Goal: Information Seeking & Learning: Learn about a topic

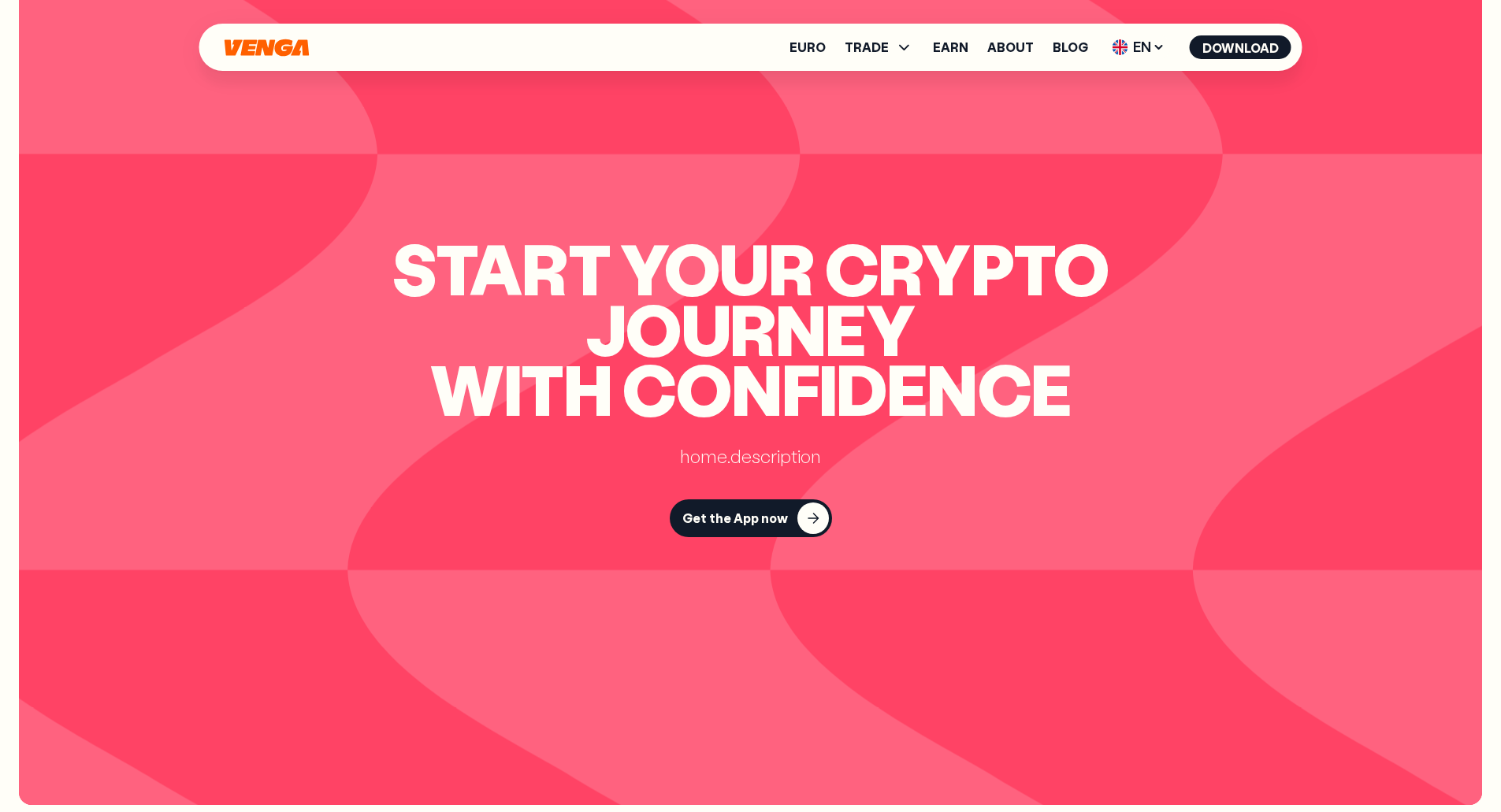
scroll to position [7531, 0]
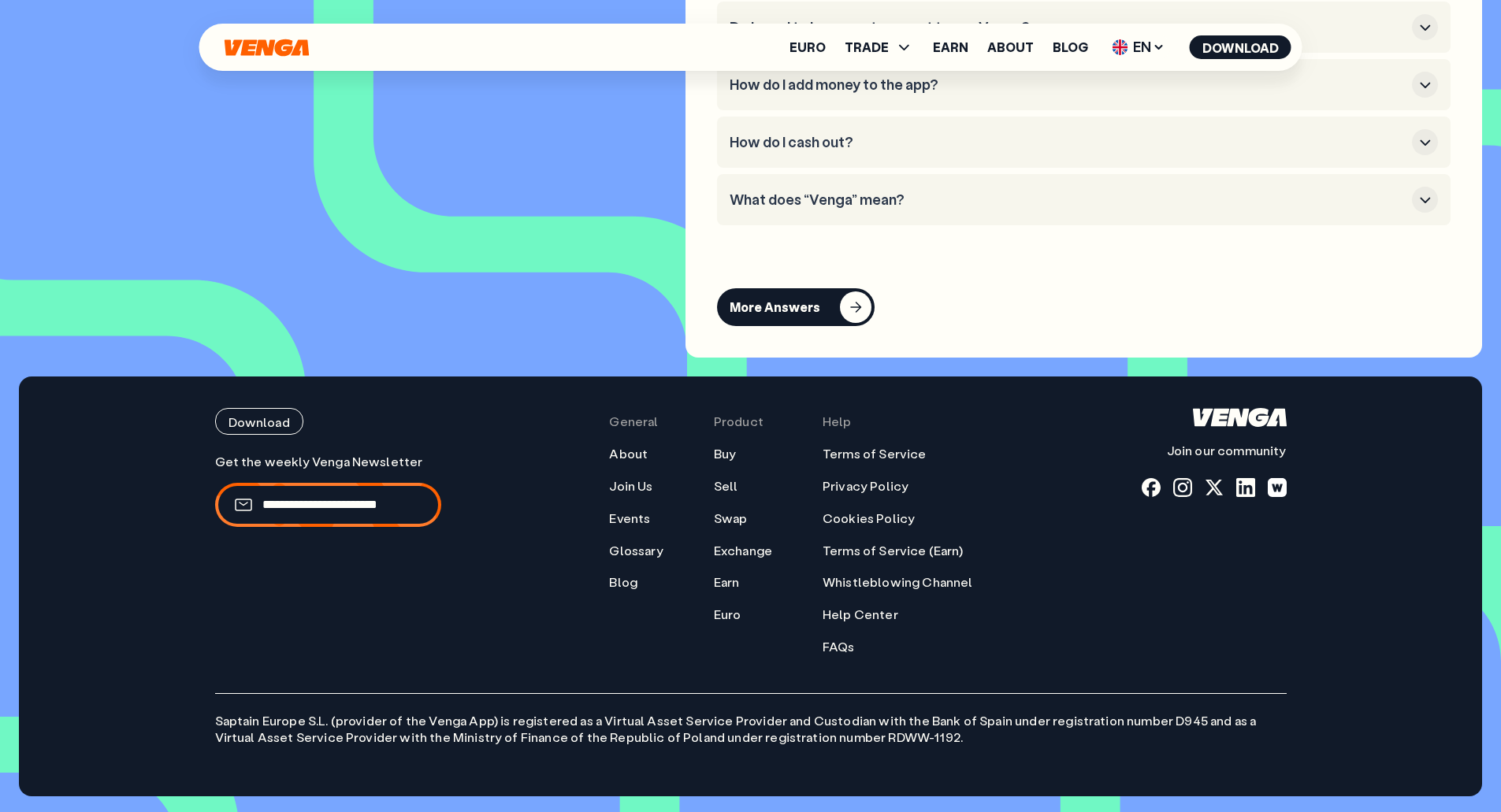
drag, startPoint x: 486, startPoint y: 615, endPoint x: 538, endPoint y: 1535, distance: 921.5
drag, startPoint x: 1223, startPoint y: 418, endPoint x: 1153, endPoint y: 652, distance: 244.2
click at [1153, 652] on div "Download Join our community" at bounding box center [1214, 531] width 145 height 247
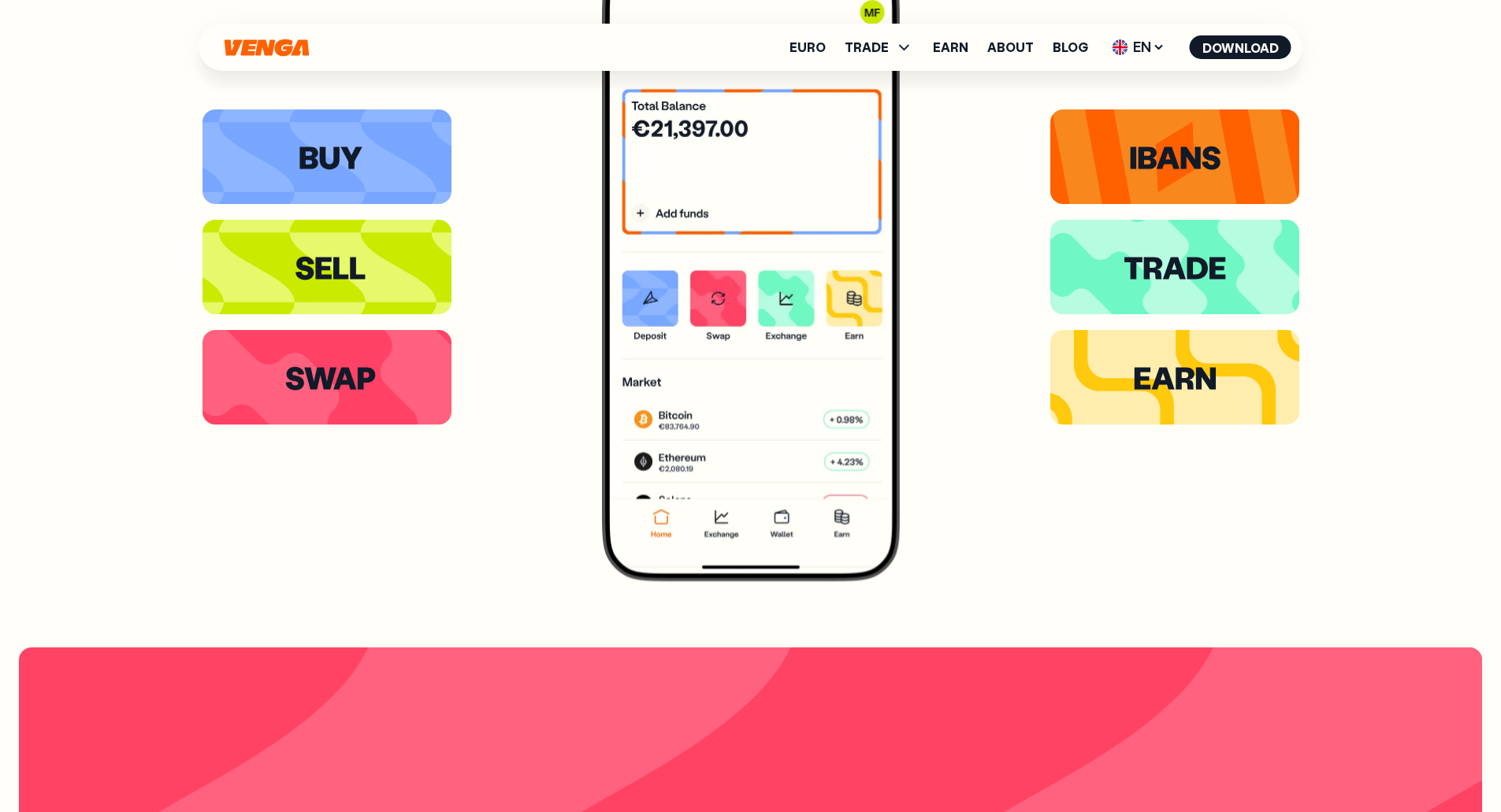
scroll to position [0, 0]
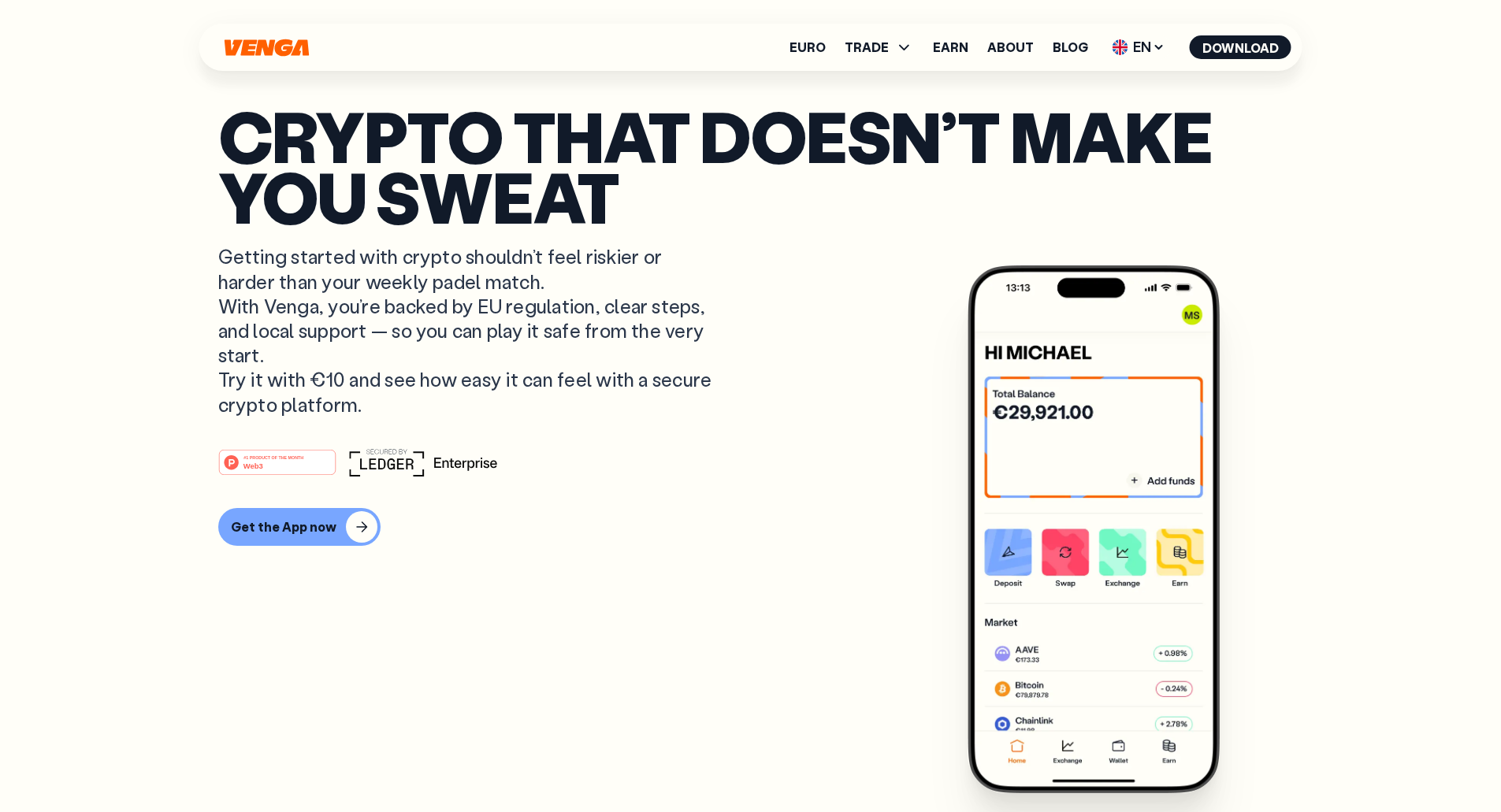
drag, startPoint x: 1057, startPoint y: 623, endPoint x: 884, endPoint y: 96, distance: 554.7
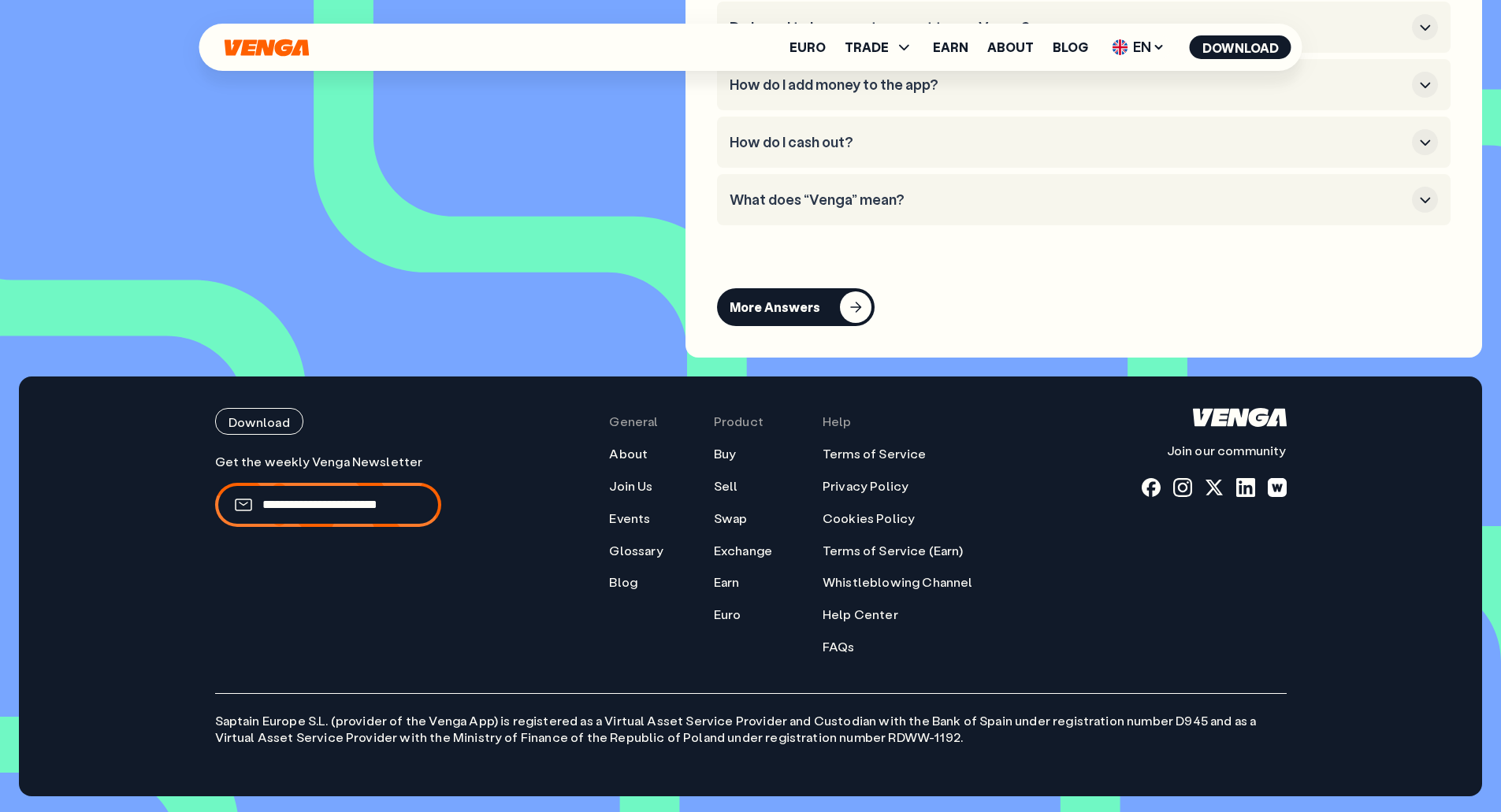
scroll to position [7531, 0]
drag, startPoint x: 1232, startPoint y: 412, endPoint x: 1125, endPoint y: 412, distance: 107.0
click at [1125, 412] on div "Download Join our community General About Join Us Events Glossary Blog Product …" at bounding box center [751, 531] width 1072 height 247
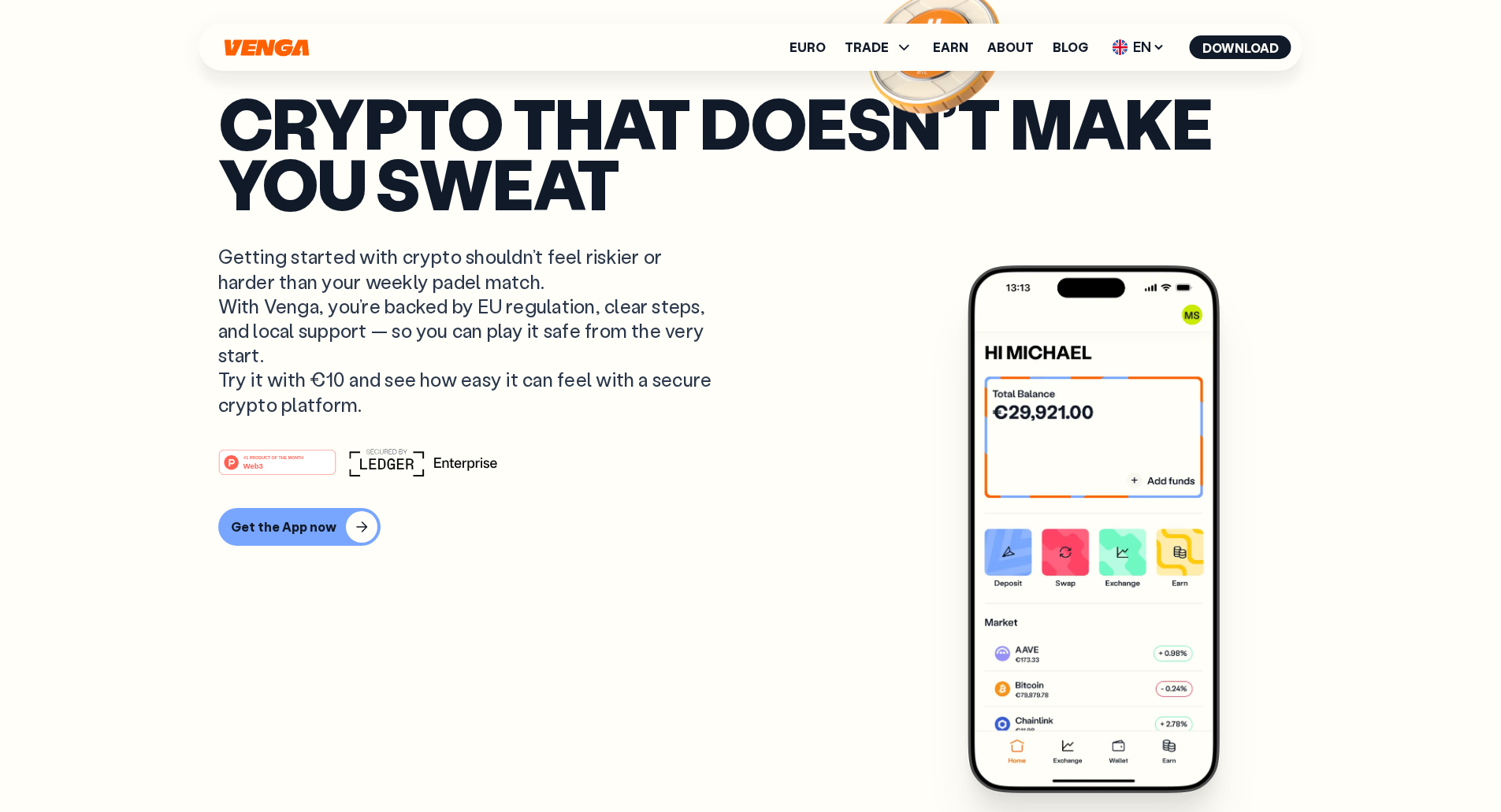
scroll to position [0, 0]
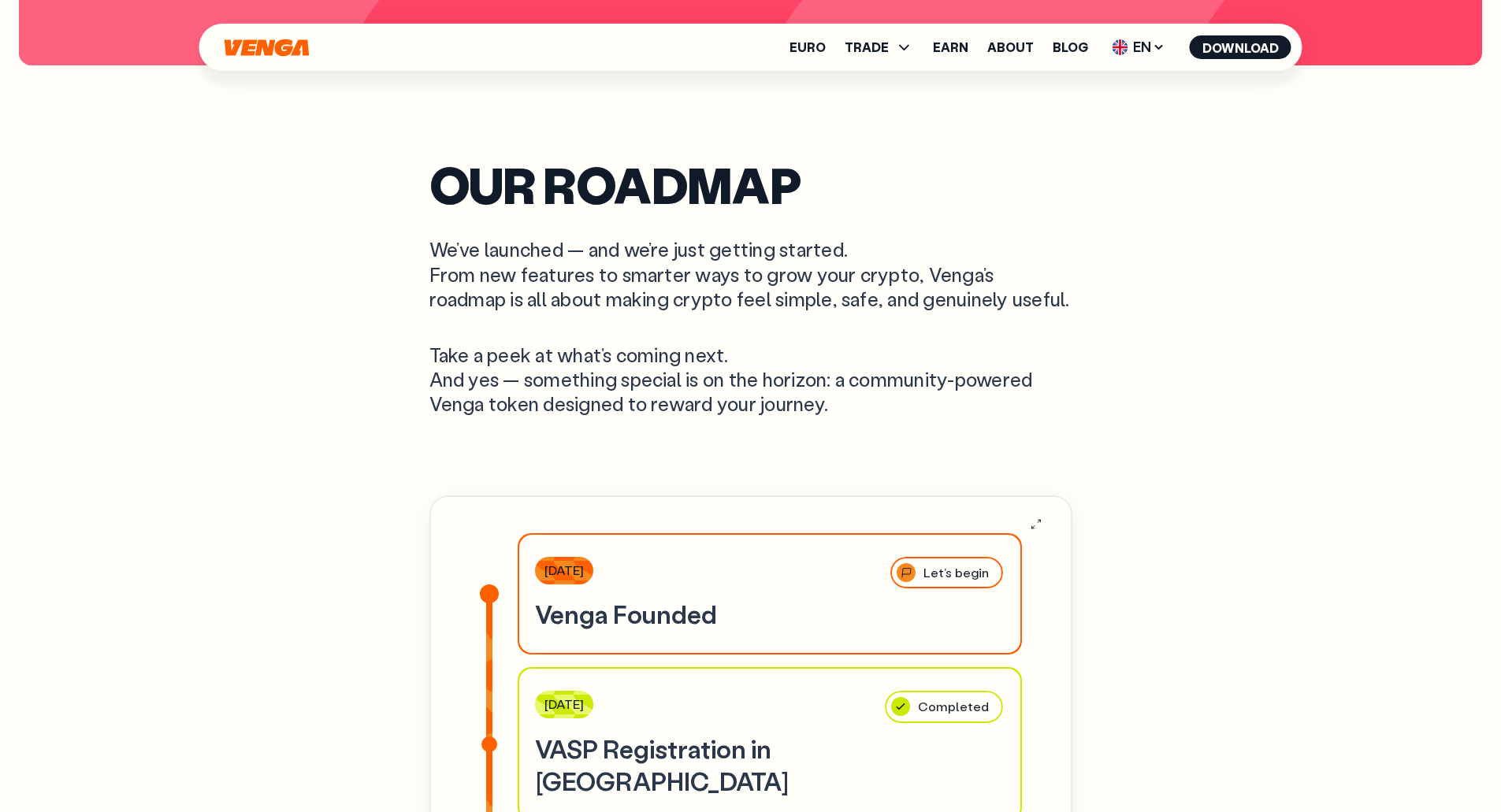
scroll to position [5011, 0]
click at [873, 42] on span "TRADE" at bounding box center [867, 47] width 45 height 13
click at [890, 83] on link "Buy" at bounding box center [879, 82] width 23 height 17
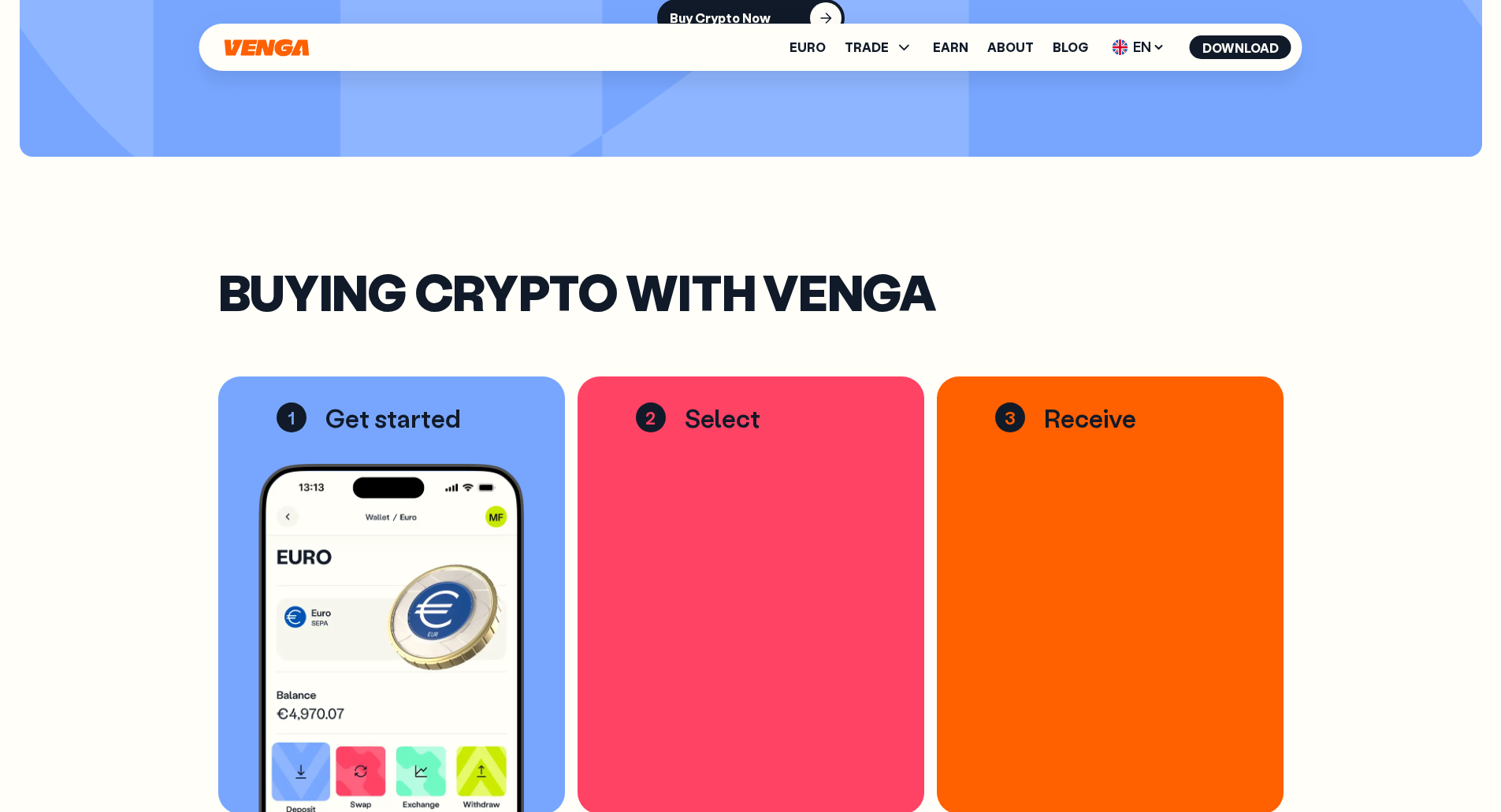
scroll to position [2205, 0]
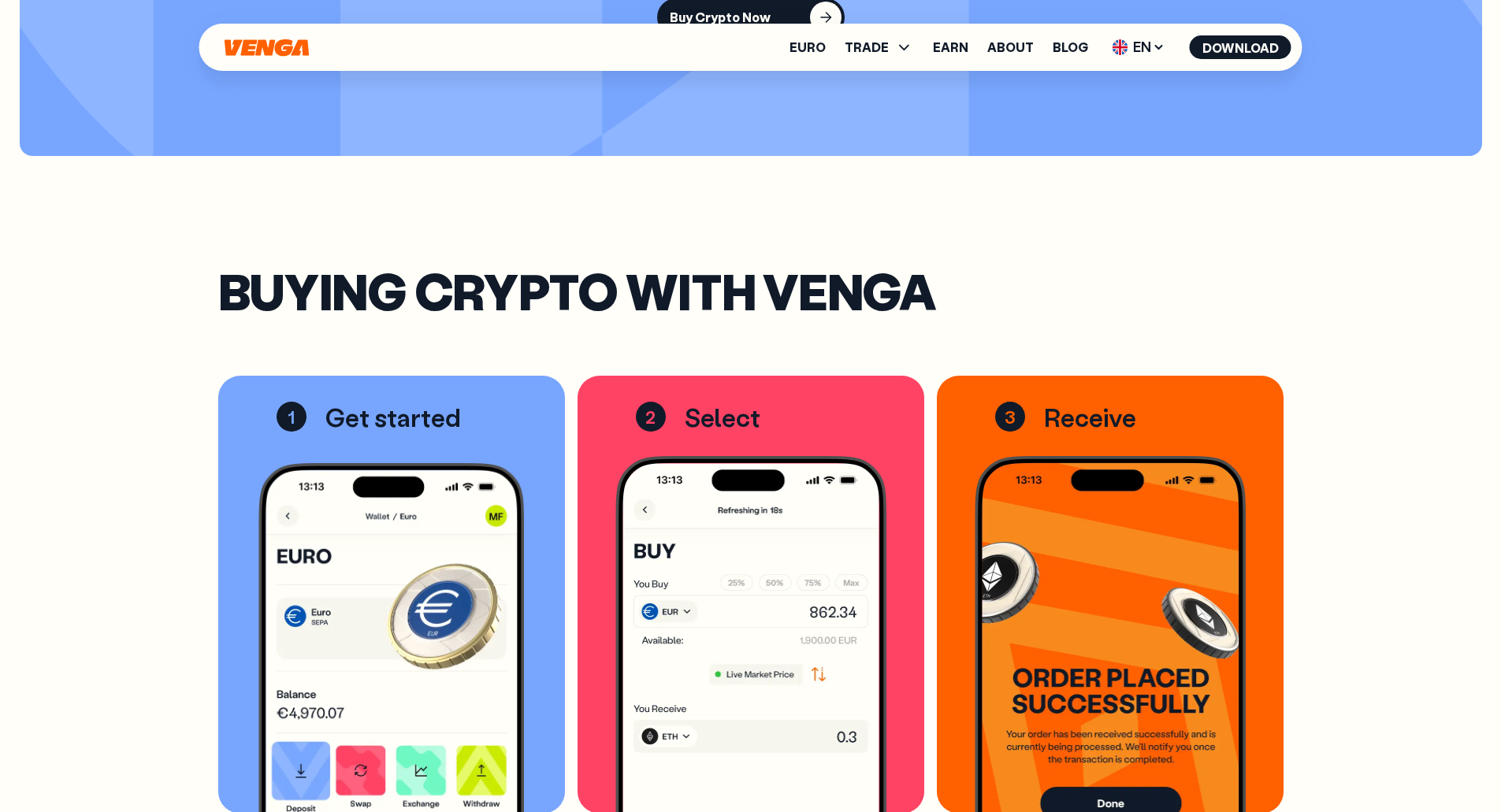
drag, startPoint x: 610, startPoint y: 428, endPoint x: 518, endPoint y: 414, distance: 93.1
drag, startPoint x: 518, startPoint y: 414, endPoint x: 128, endPoint y: 336, distance: 397.7
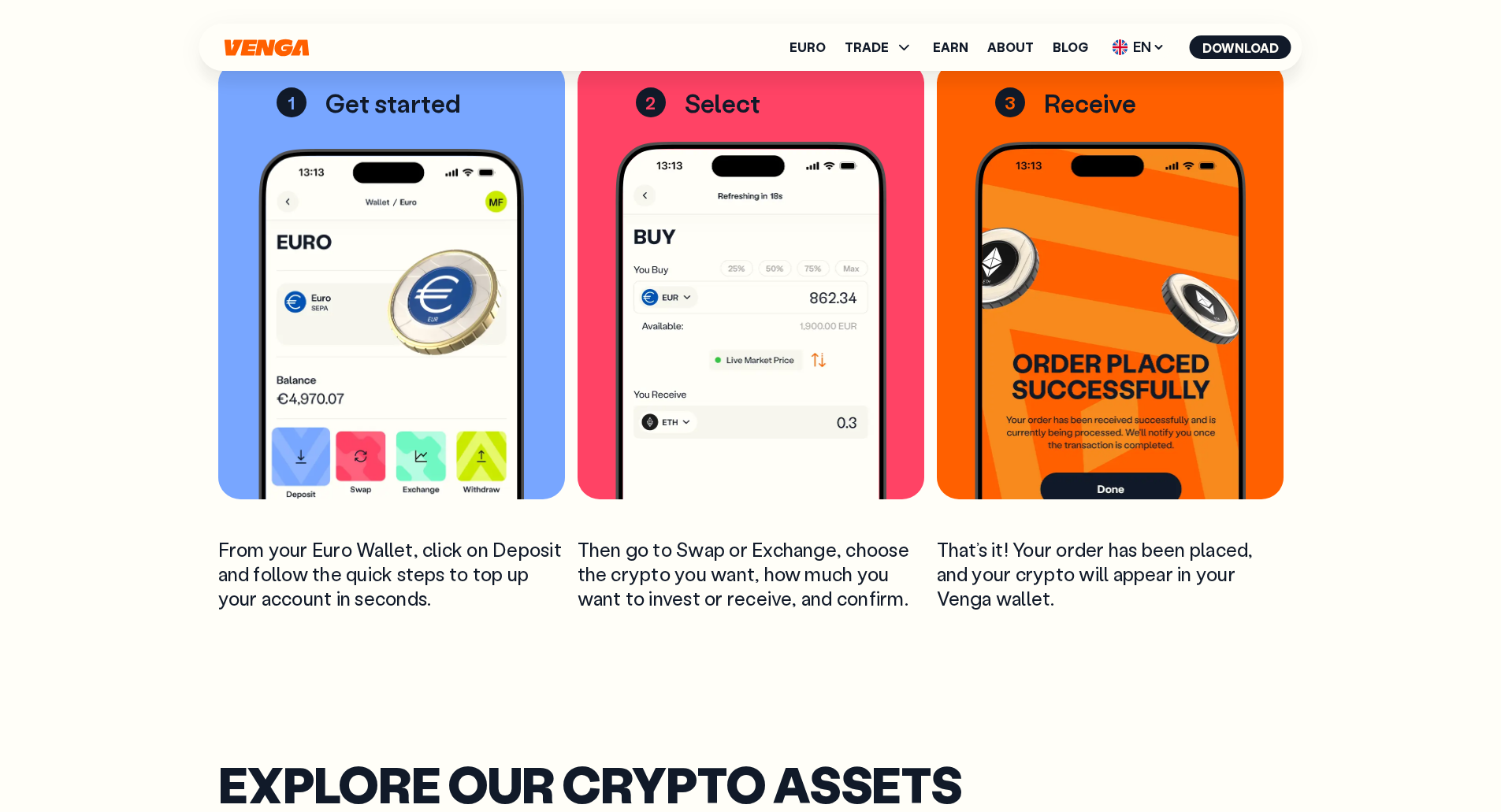
scroll to position [2520, 0]
click at [710, 404] on img at bounding box center [751, 319] width 271 height 357
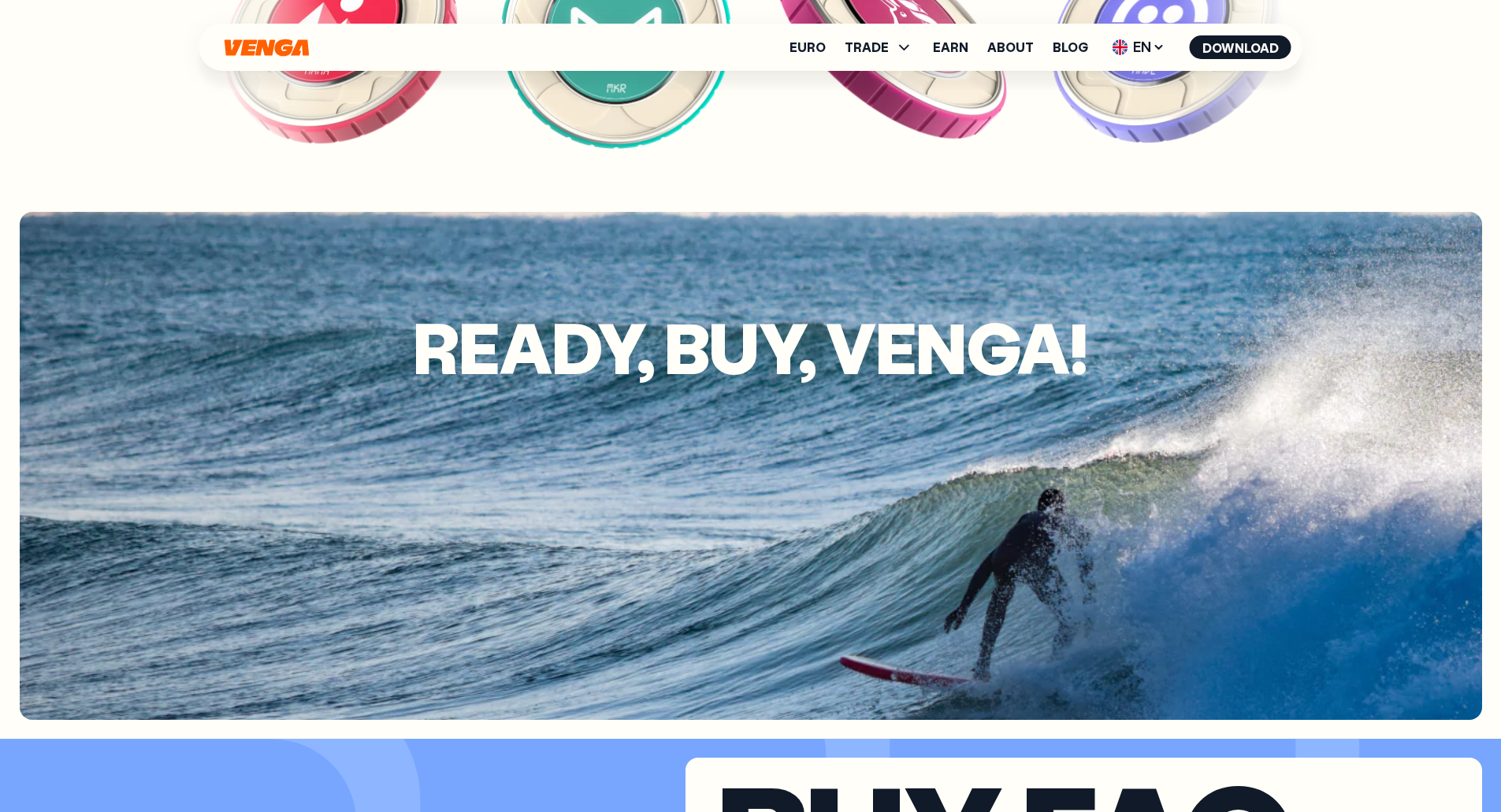
click at [819, 37] on ul "Euro TRADE Buy Sell Swap Exchange Earn About Blog EN English - EN Español - ES …" at bounding box center [1039, 46] width 502 height 25
click at [807, 58] on ul "Euro TRADE Buy Sell Swap Exchange Earn About Blog EN English - EN Español - ES …" at bounding box center [1039, 46] width 502 height 25
click at [811, 43] on link "Euro" at bounding box center [807, 47] width 36 height 13
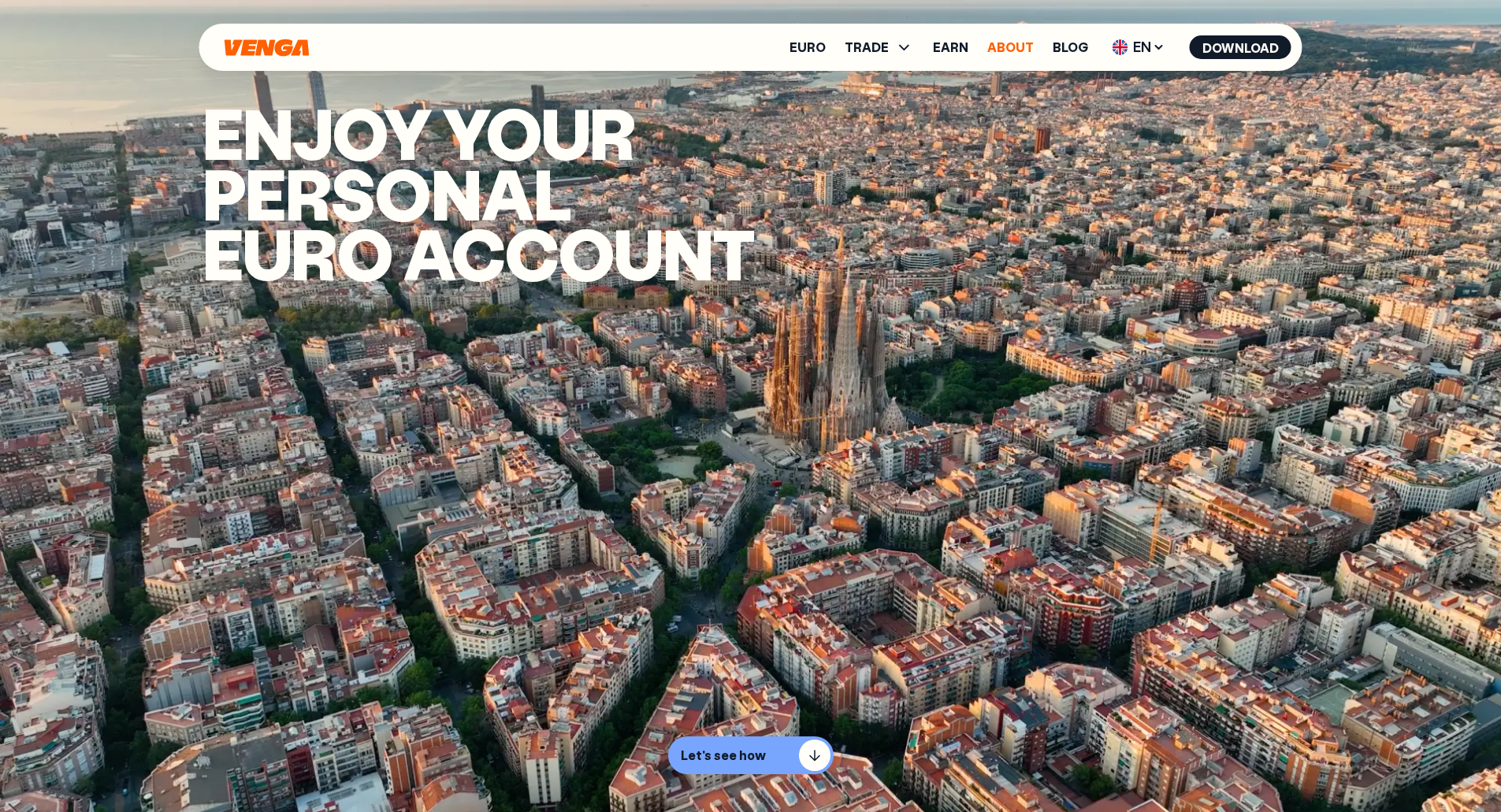
click at [1002, 48] on link "About" at bounding box center [1011, 47] width 46 height 13
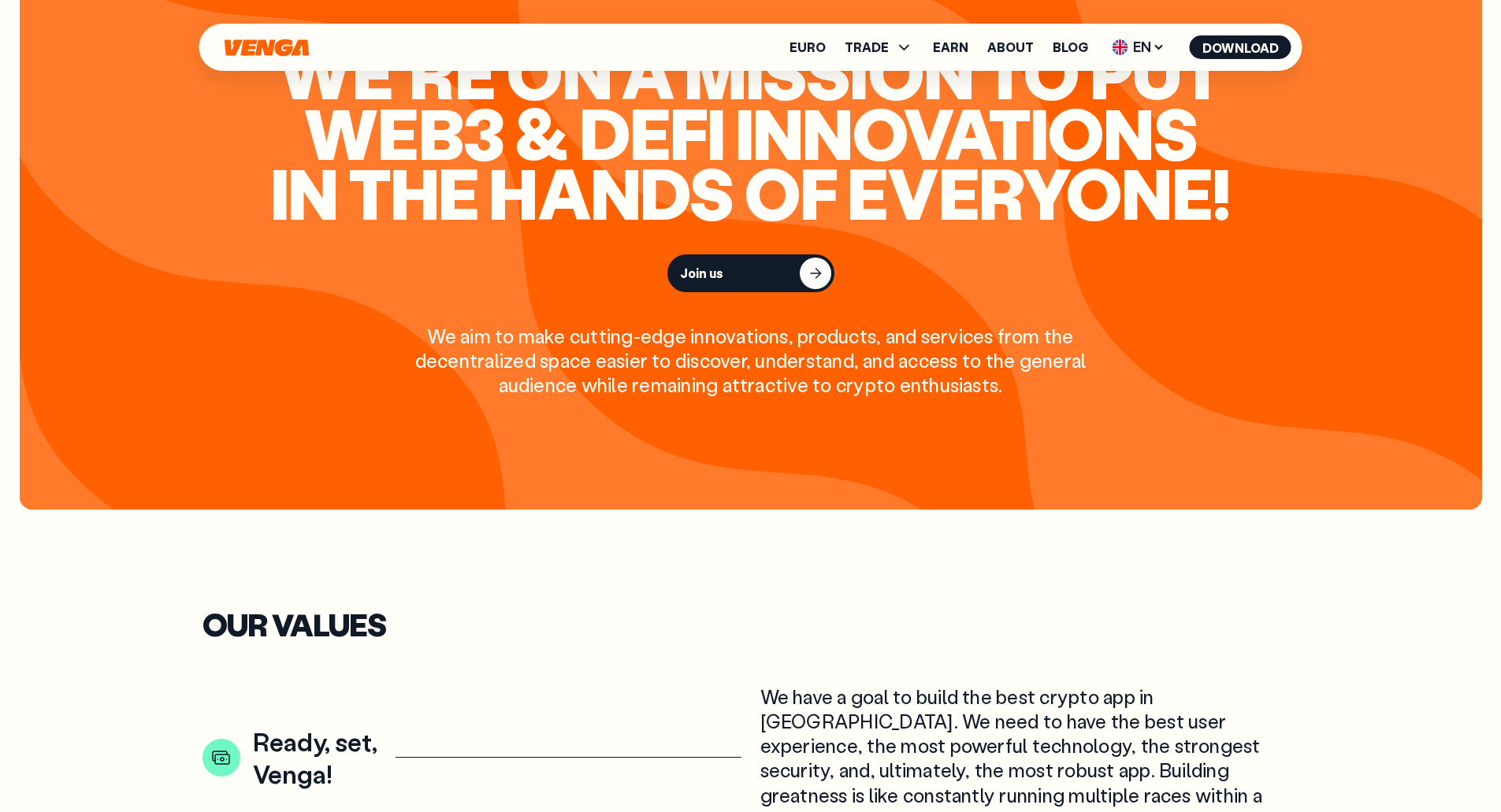
scroll to position [1890, 0]
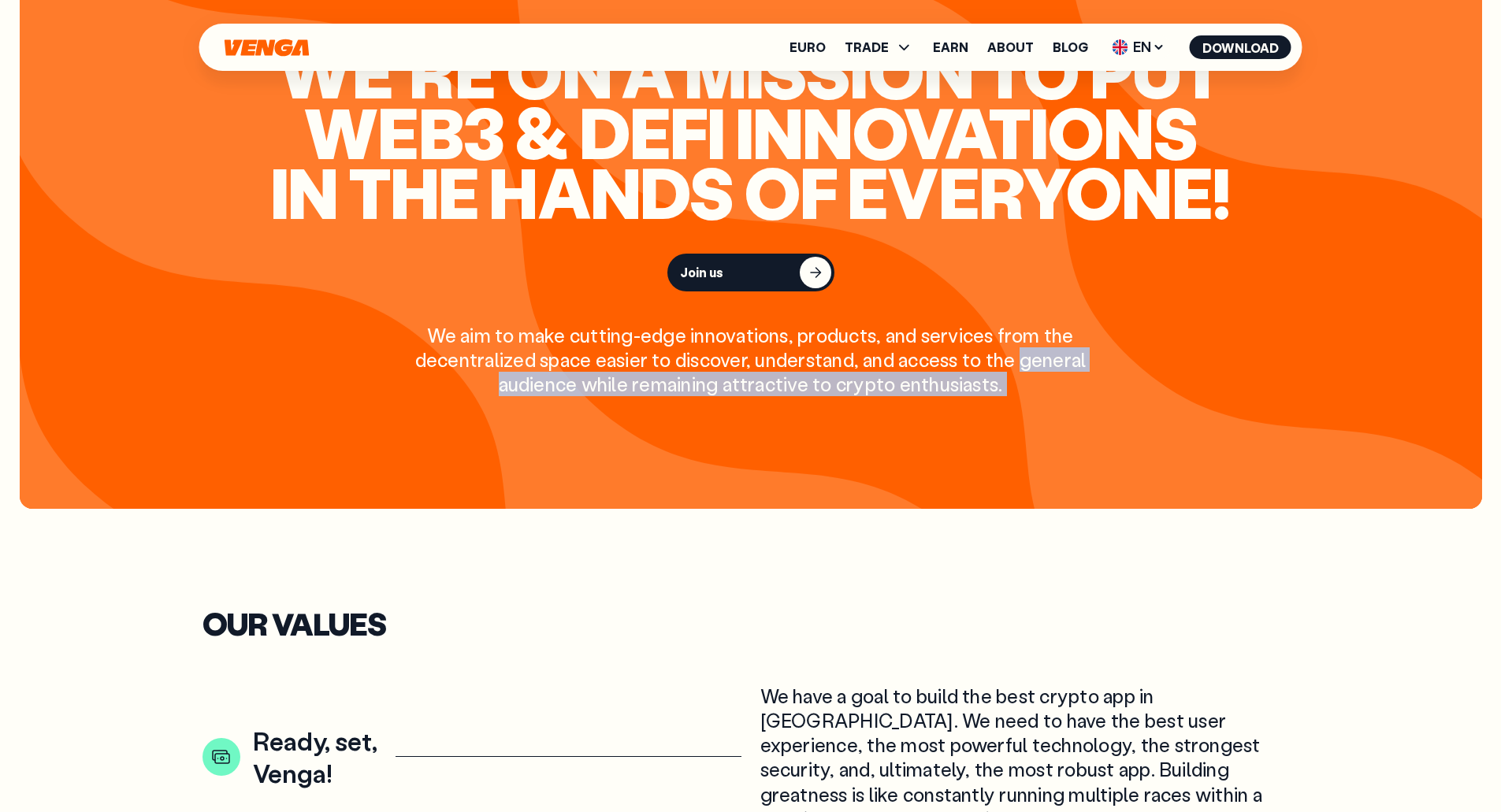
drag, startPoint x: 328, startPoint y: 389, endPoint x: 129, endPoint y: 529, distance: 243.3
click at [129, 529] on section "We’re on a mission to put Web3 & Defi innovations in the hands of everyone! Joi…" at bounding box center [750, 219] width 1501 height 655
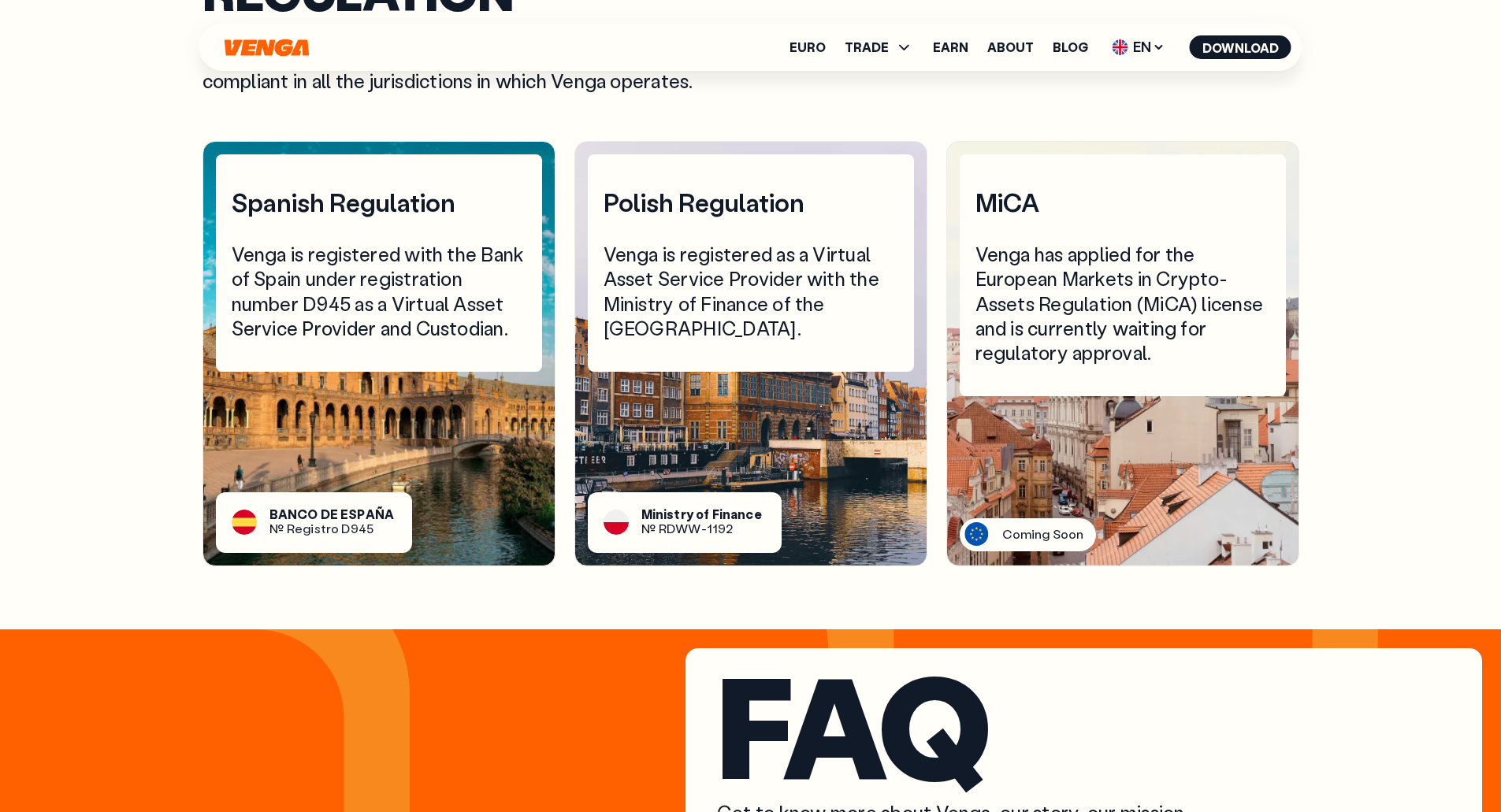
scroll to position [5385, 0]
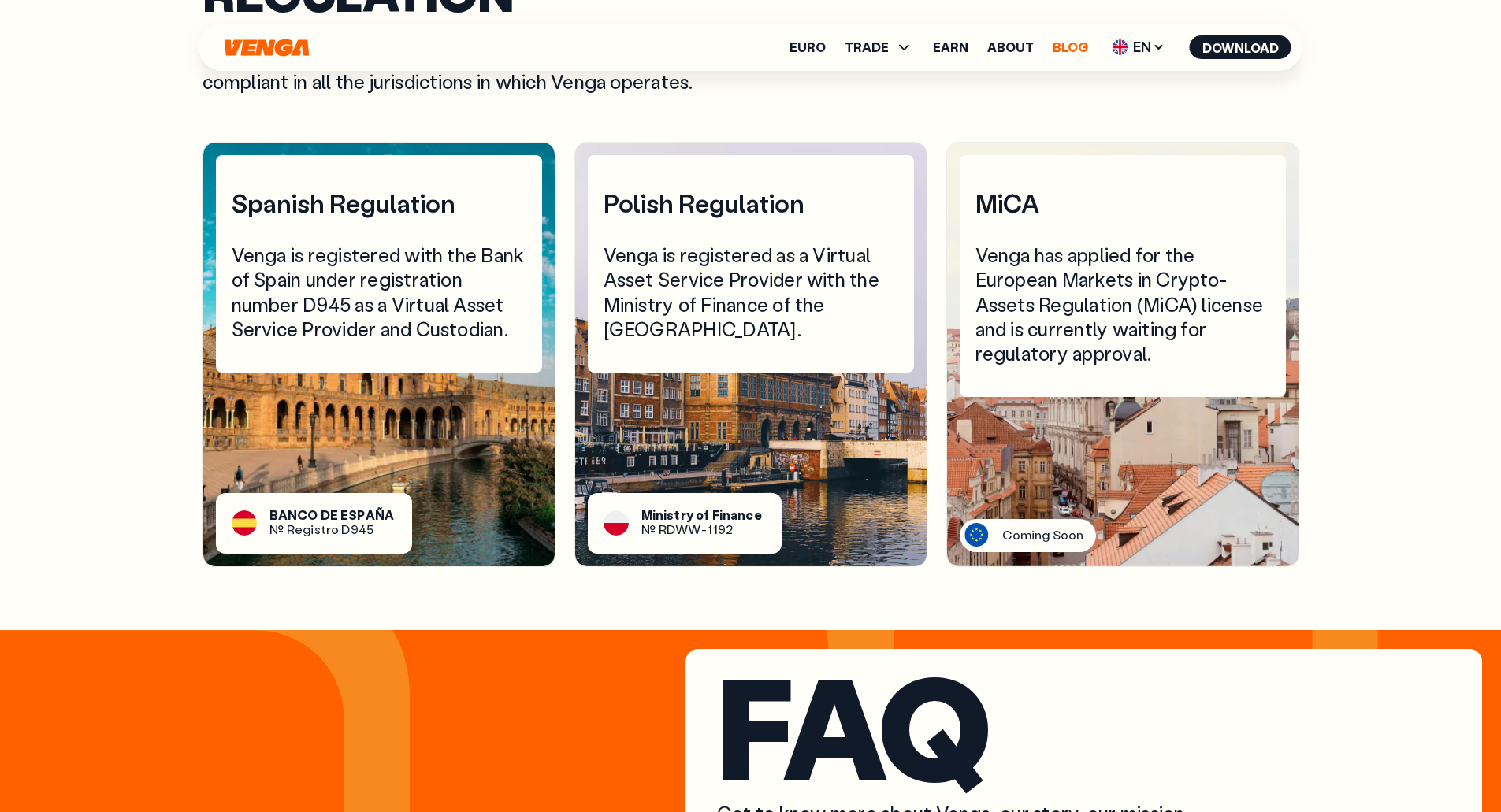
click at [1062, 52] on link "Blog" at bounding box center [1070, 47] width 35 height 13
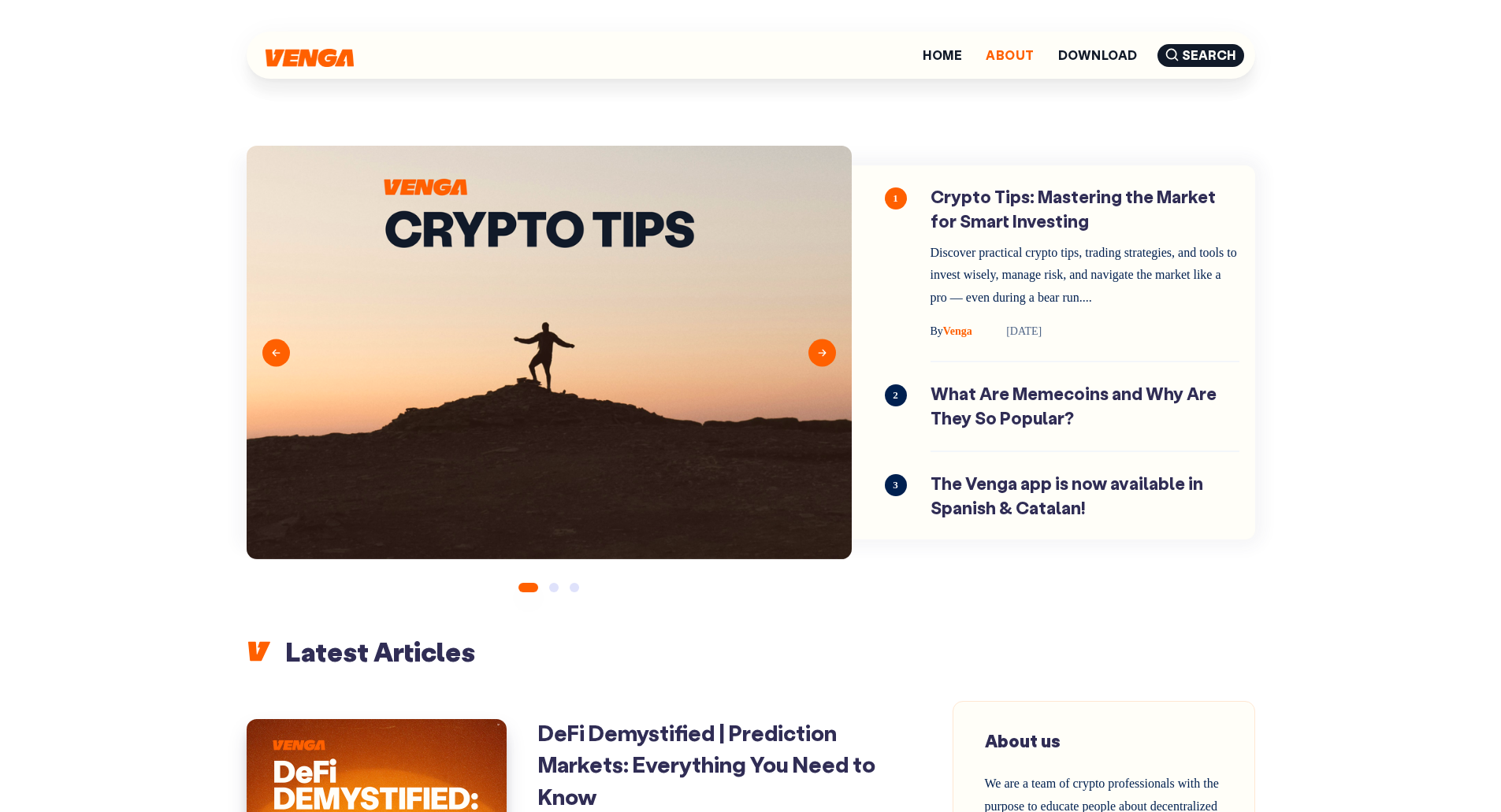
click at [1028, 50] on link "About" at bounding box center [1010, 56] width 48 height 13
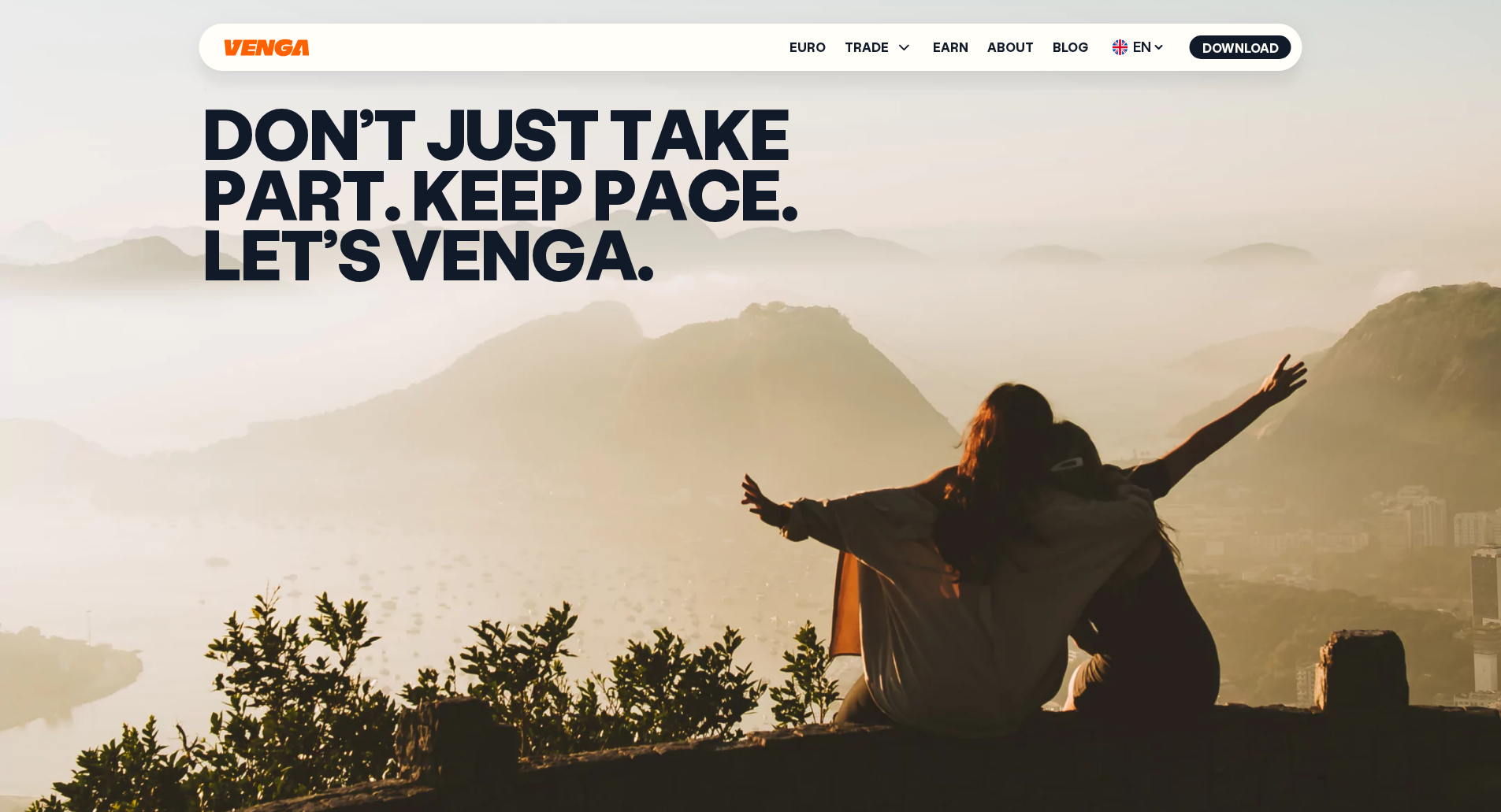
click at [297, 58] on div "Euro TRADE Buy Sell Swap Exchange Earn About Blog EN English - EN Español - ES …" at bounding box center [751, 46] width 1103 height 47
click at [298, 50] on icon "Home" at bounding box center [266, 47] width 84 height 18
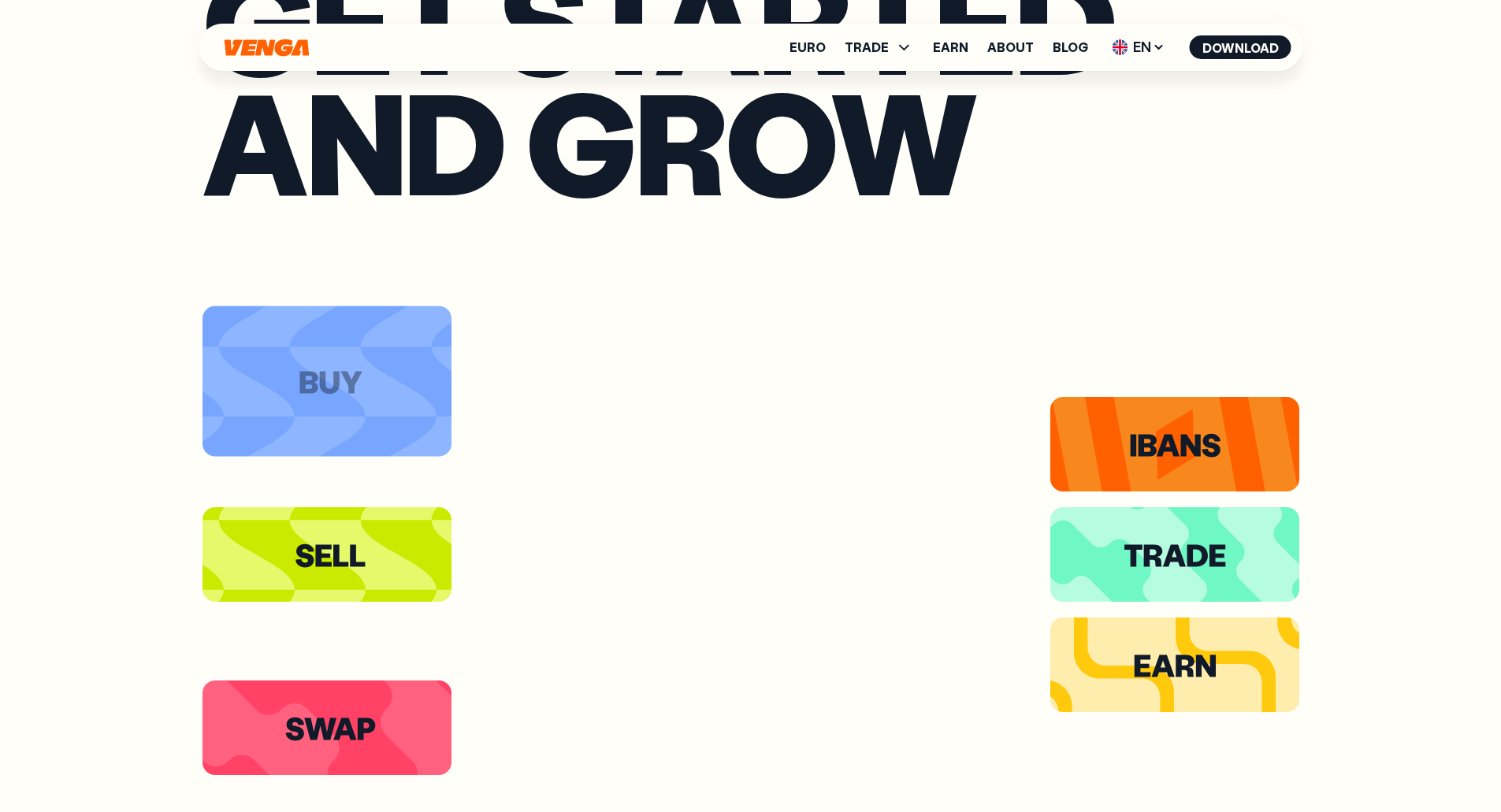
scroll to position [3308, 0]
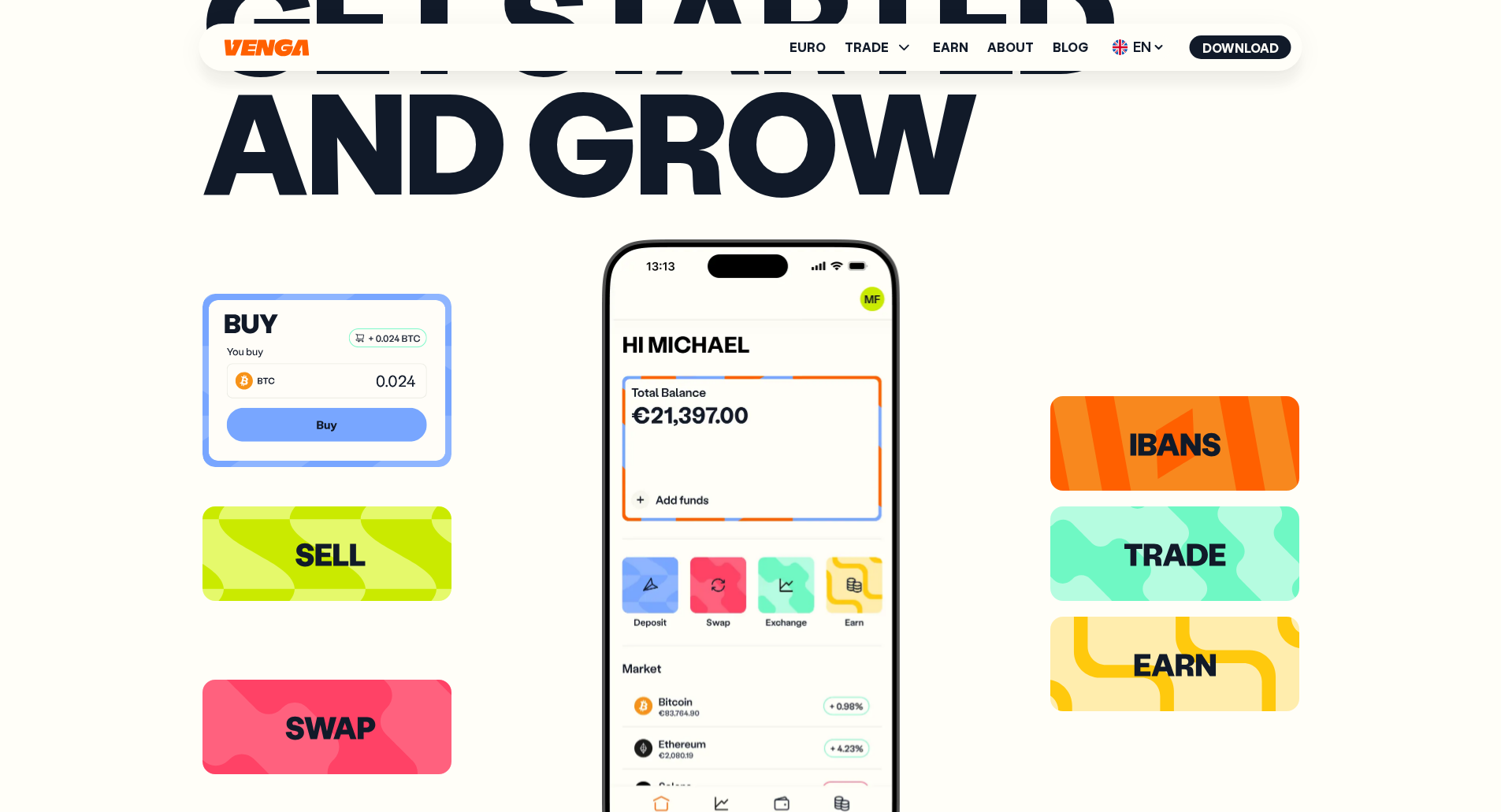
drag, startPoint x: 317, startPoint y: 360, endPoint x: 184, endPoint y: 422, distance: 146.7
click at [184, 422] on div "Everything to get started — and grow" at bounding box center [751, 352] width 1135 height 1161
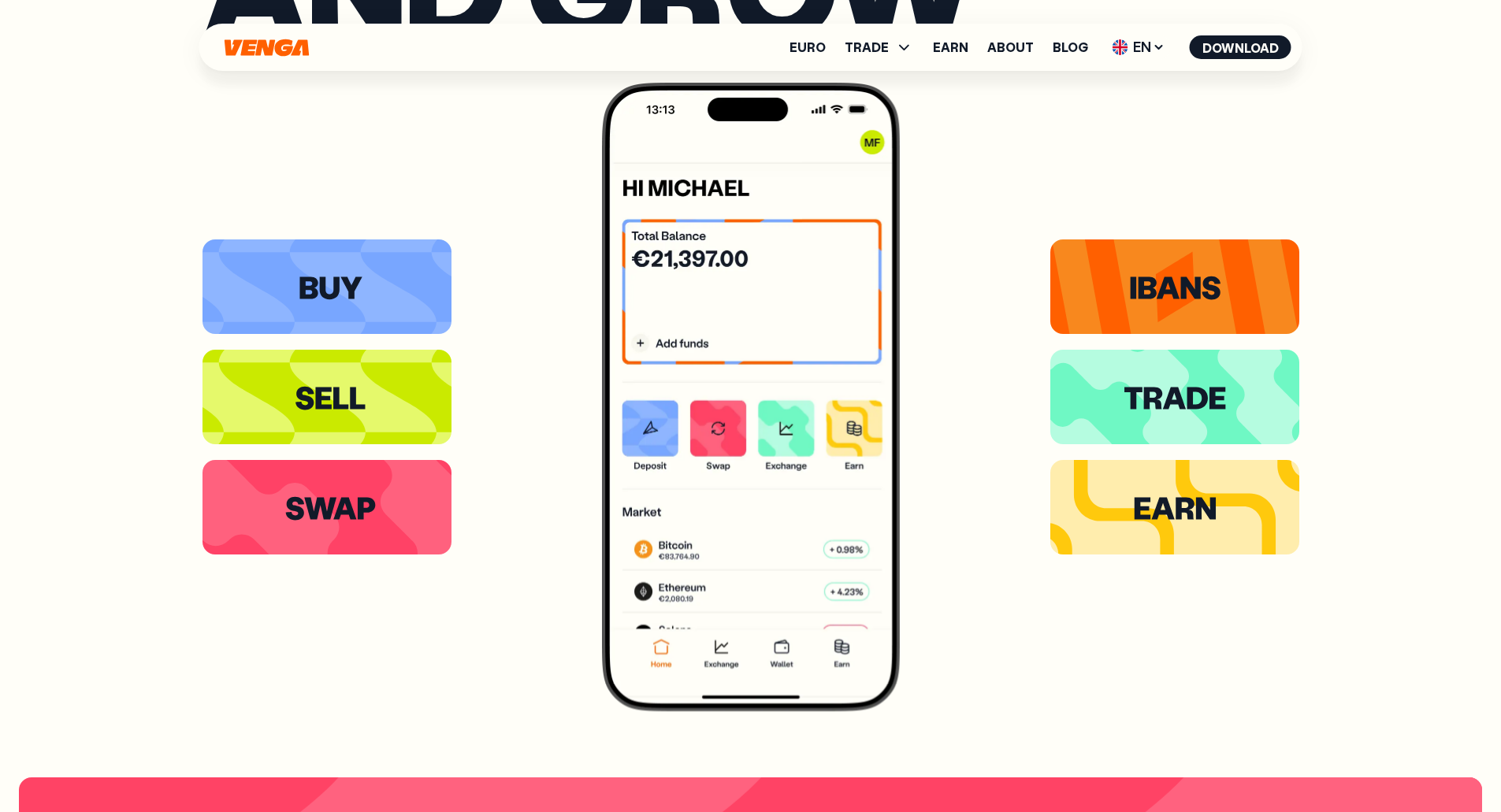
scroll to position [3466, 0]
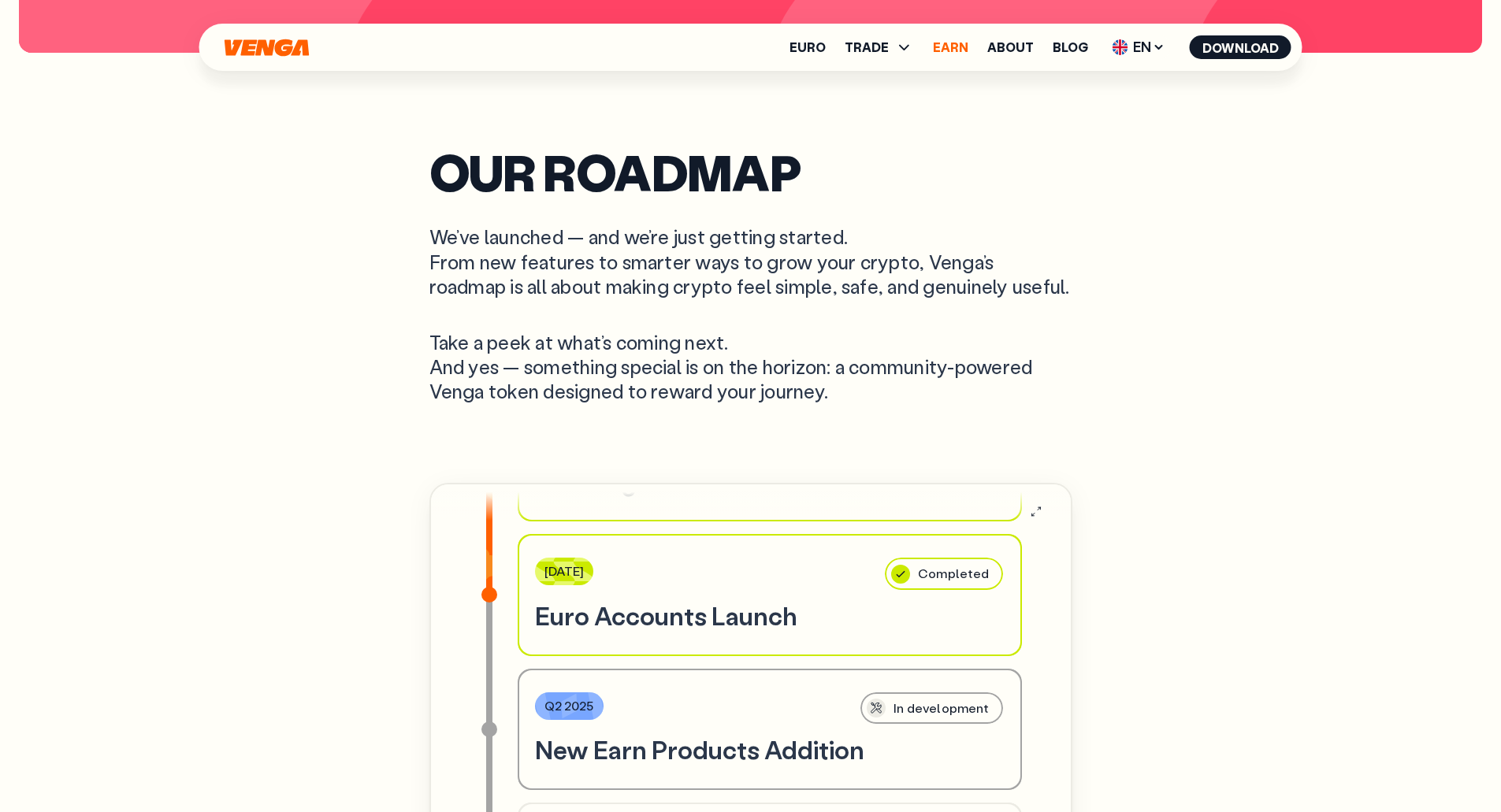
scroll to position [5015, 0]
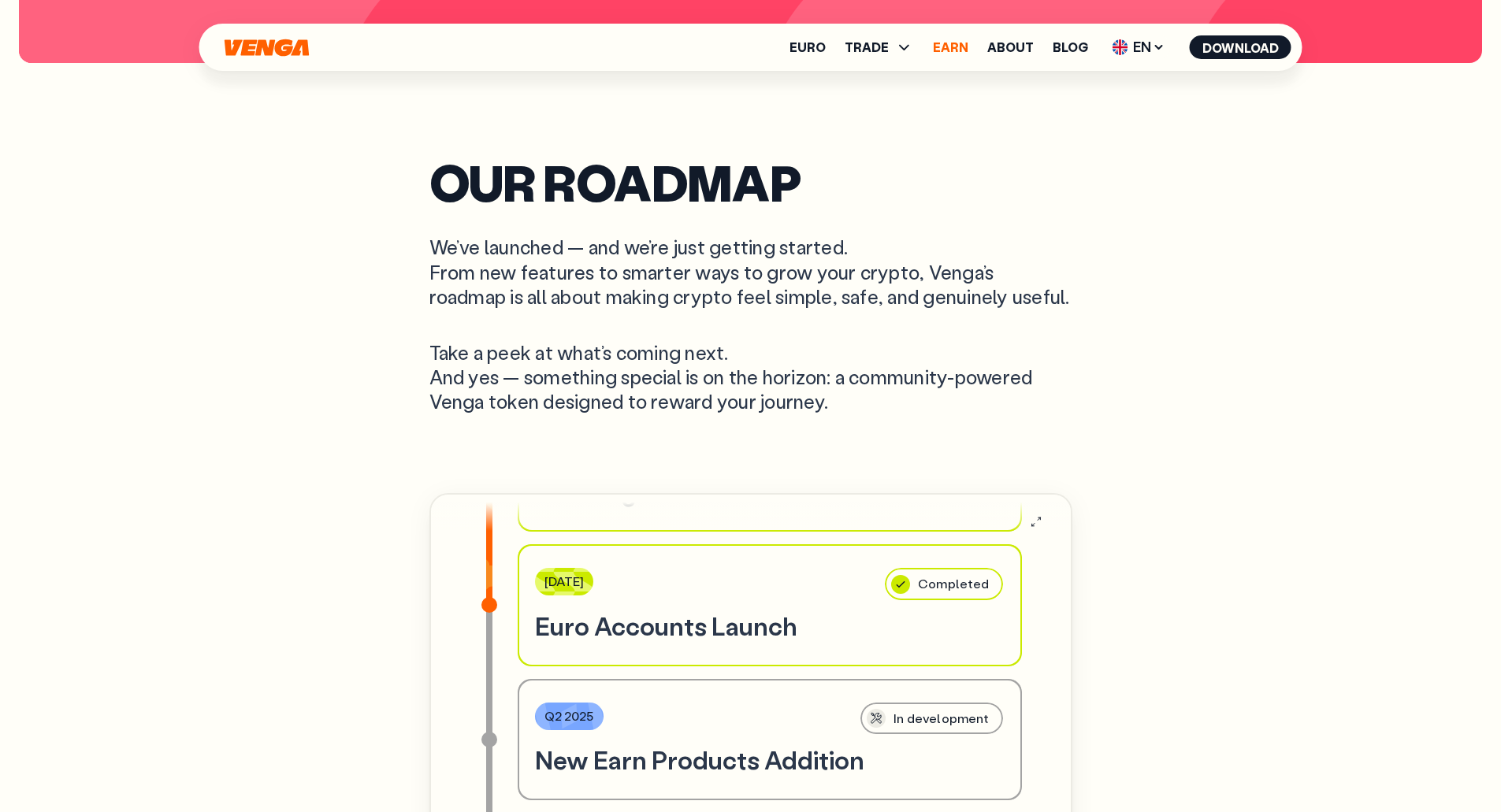
click at [957, 49] on link "Earn" at bounding box center [950, 47] width 35 height 13
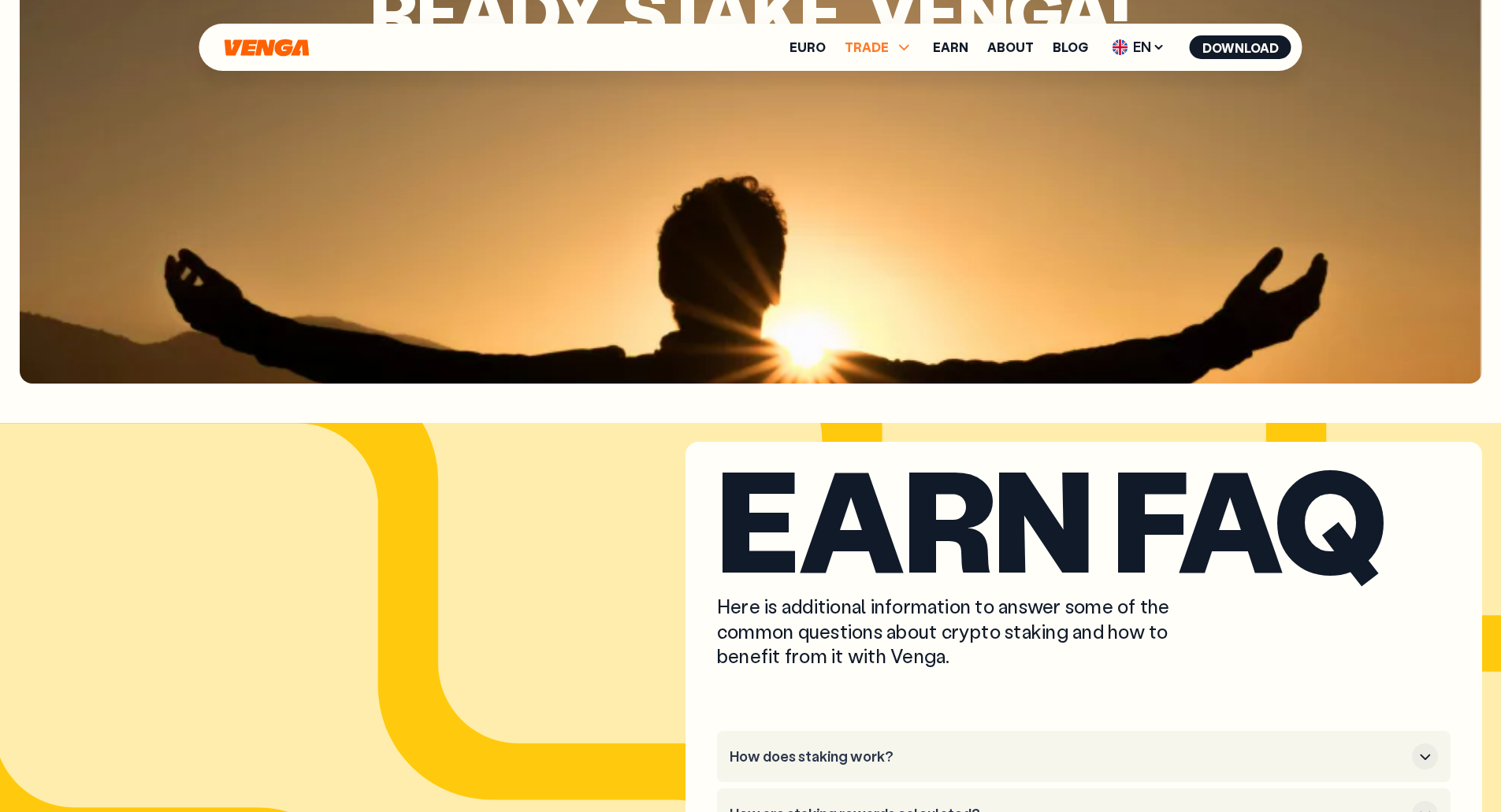
scroll to position [7703, 0]
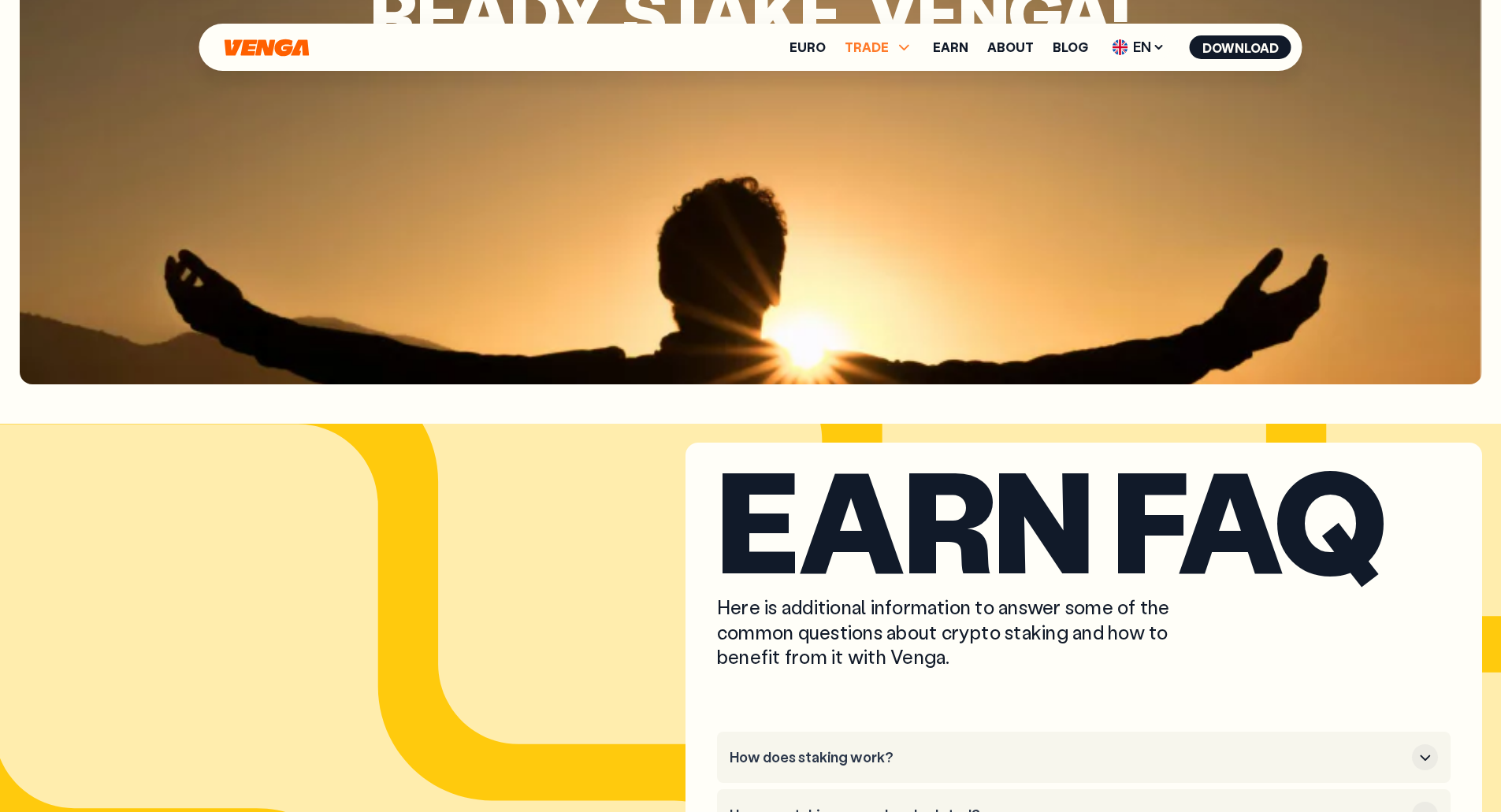
click at [910, 44] on icon at bounding box center [904, 47] width 19 height 19
click at [889, 147] on link "Exchange" at bounding box center [878, 149] width 62 height 17
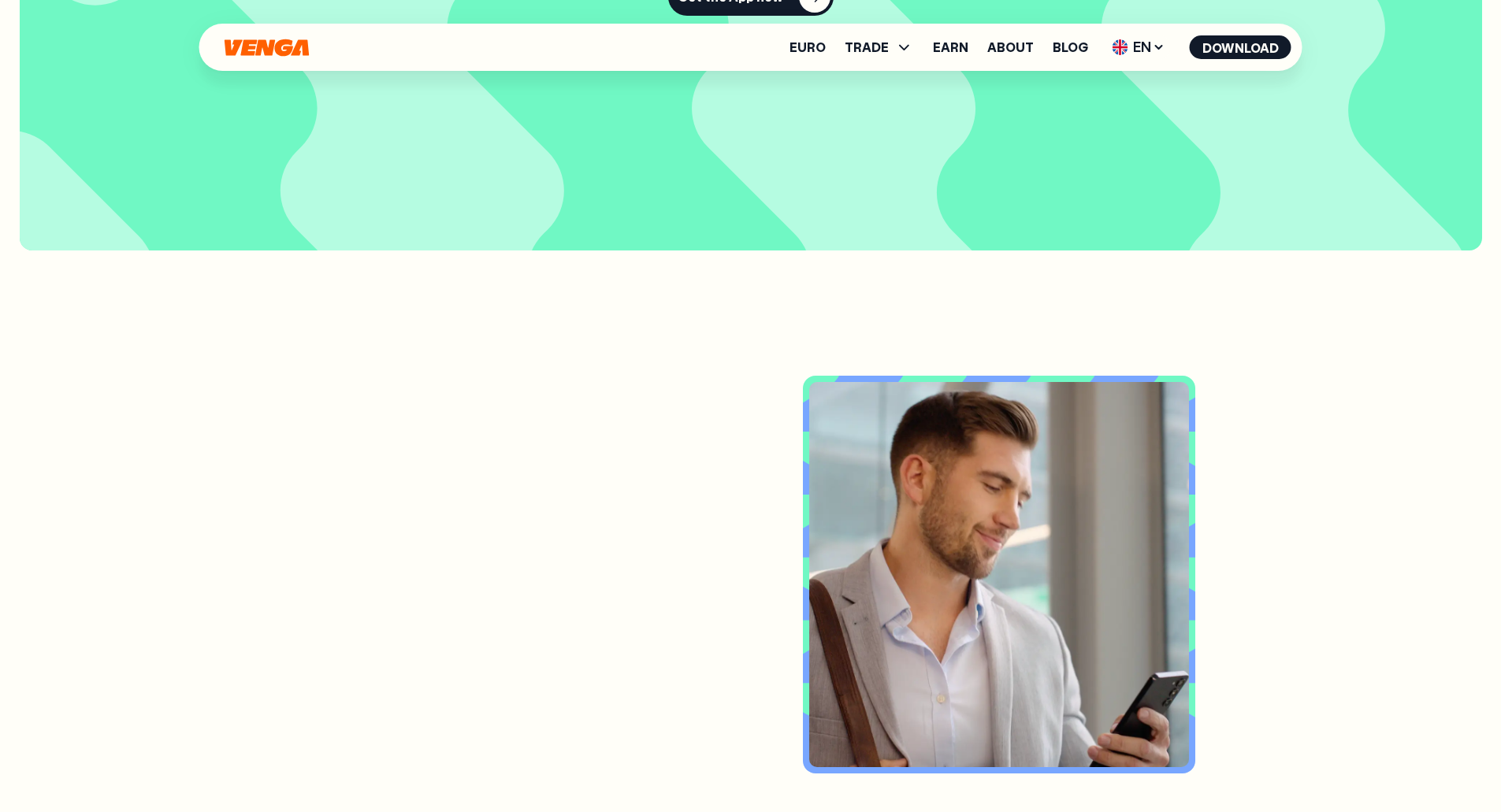
scroll to position [349, 0]
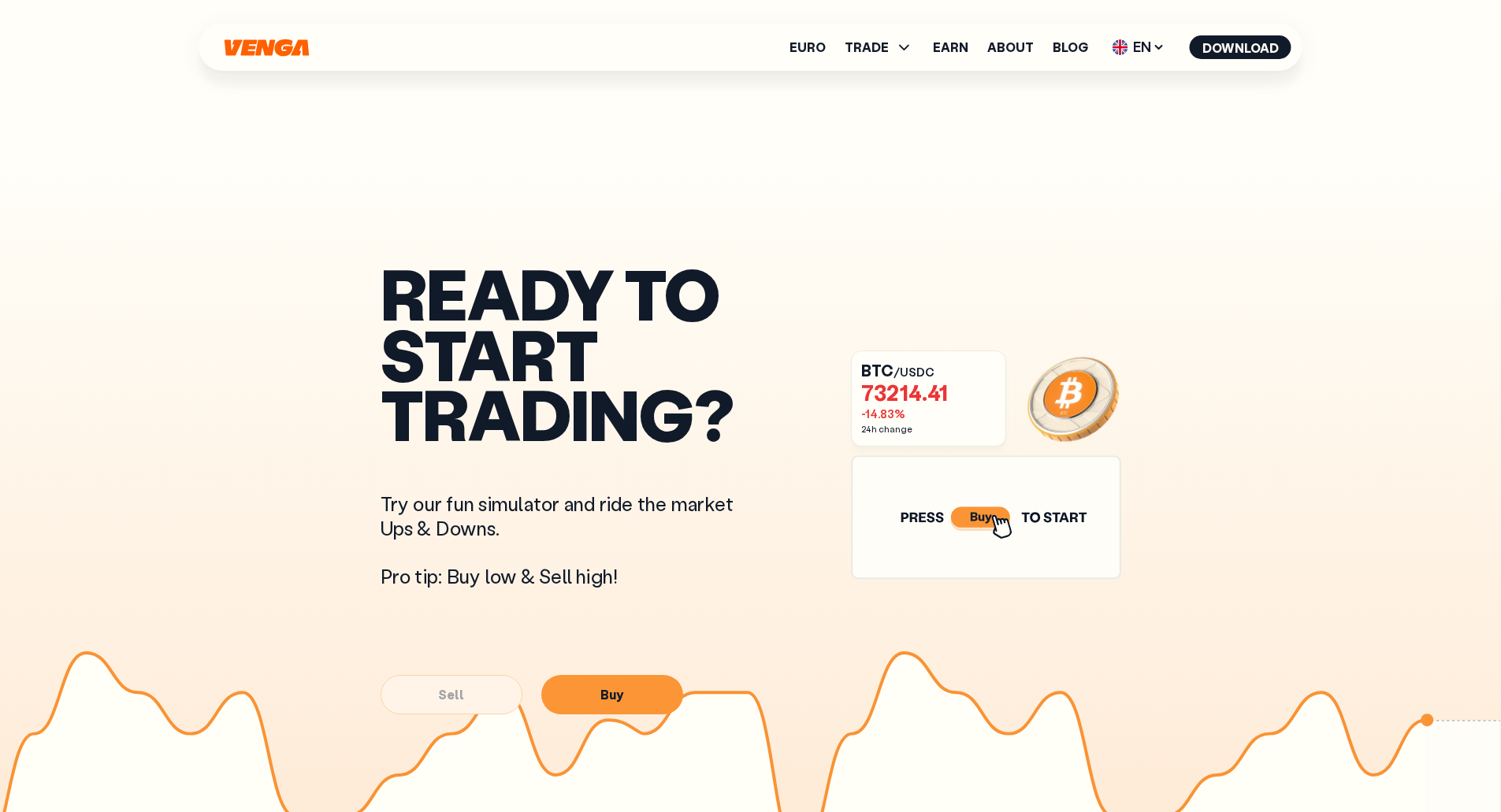
drag, startPoint x: 620, startPoint y: 425, endPoint x: 610, endPoint y: 98, distance: 327.2
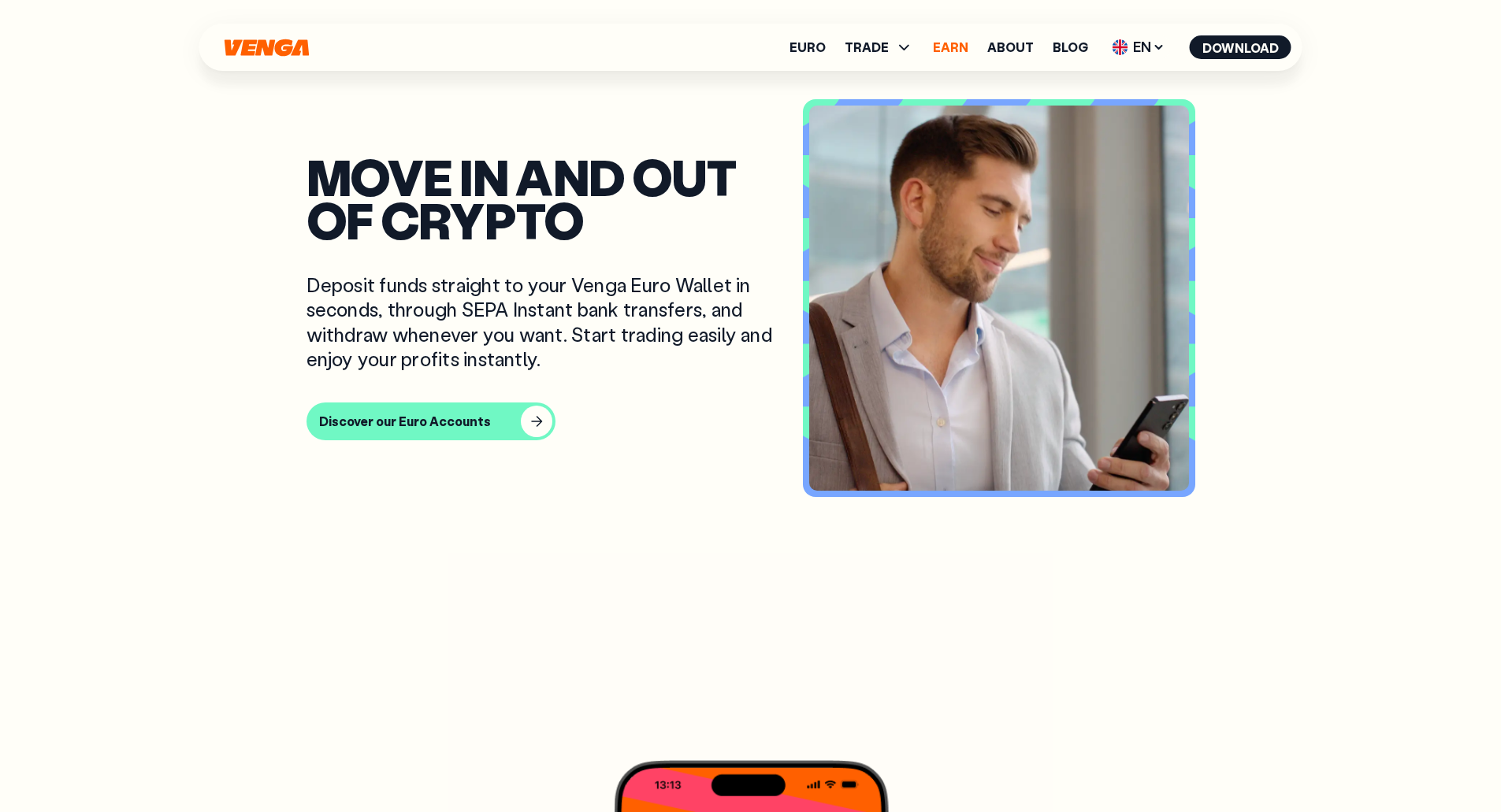
click at [961, 45] on link "Earn" at bounding box center [950, 47] width 35 height 13
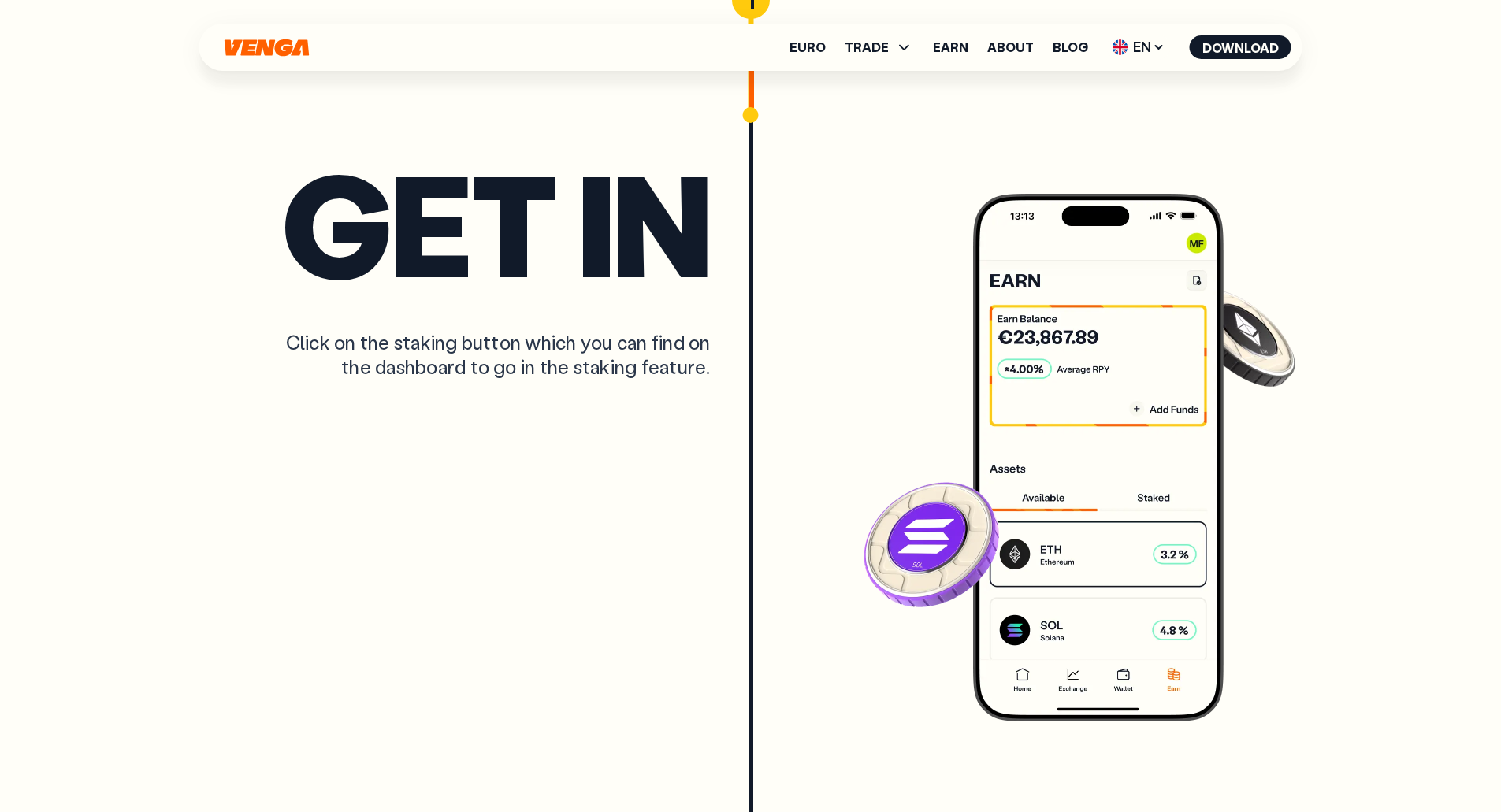
scroll to position [3814, 0]
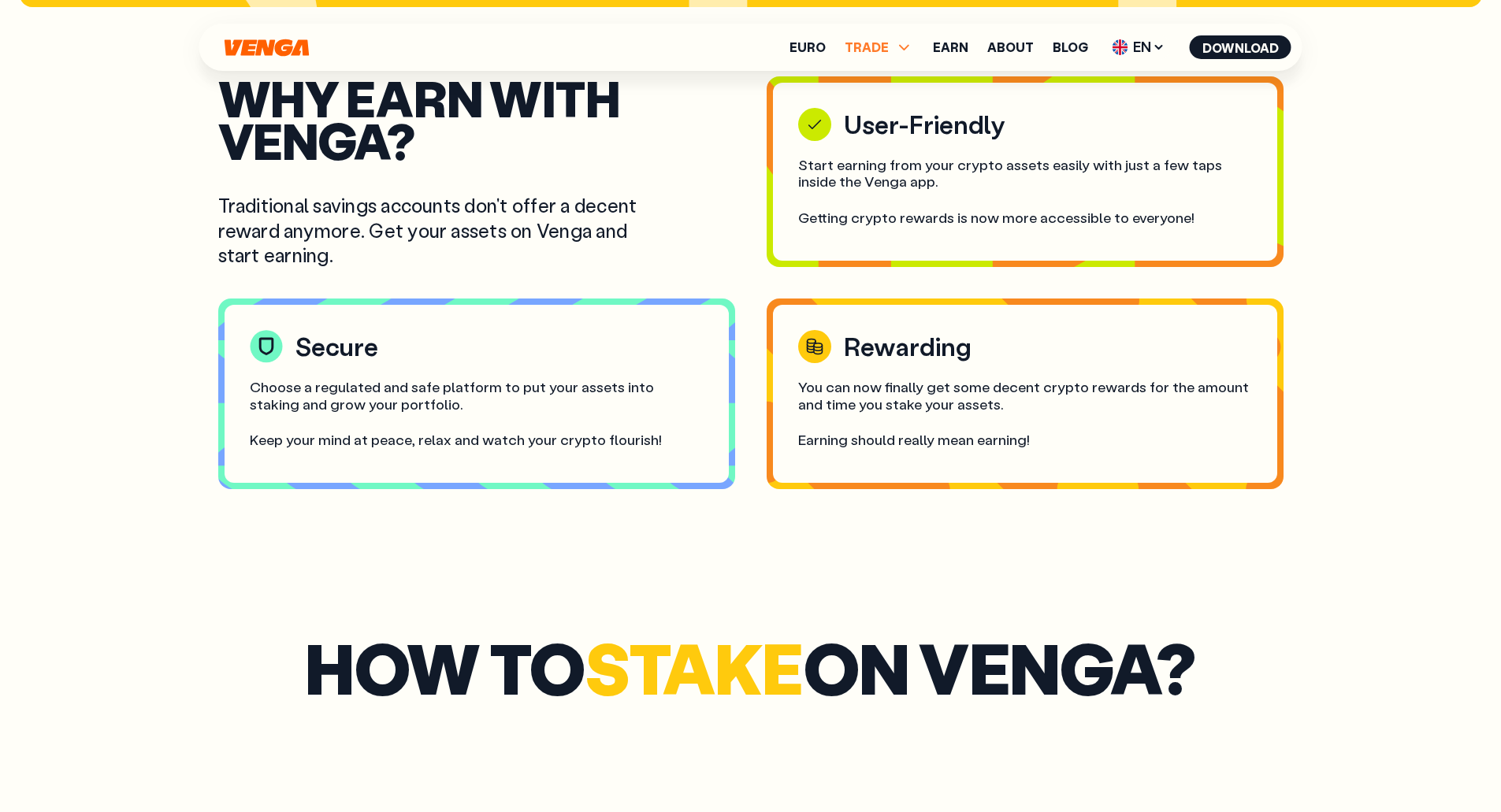
click at [879, 44] on span "TRADE" at bounding box center [867, 47] width 45 height 13
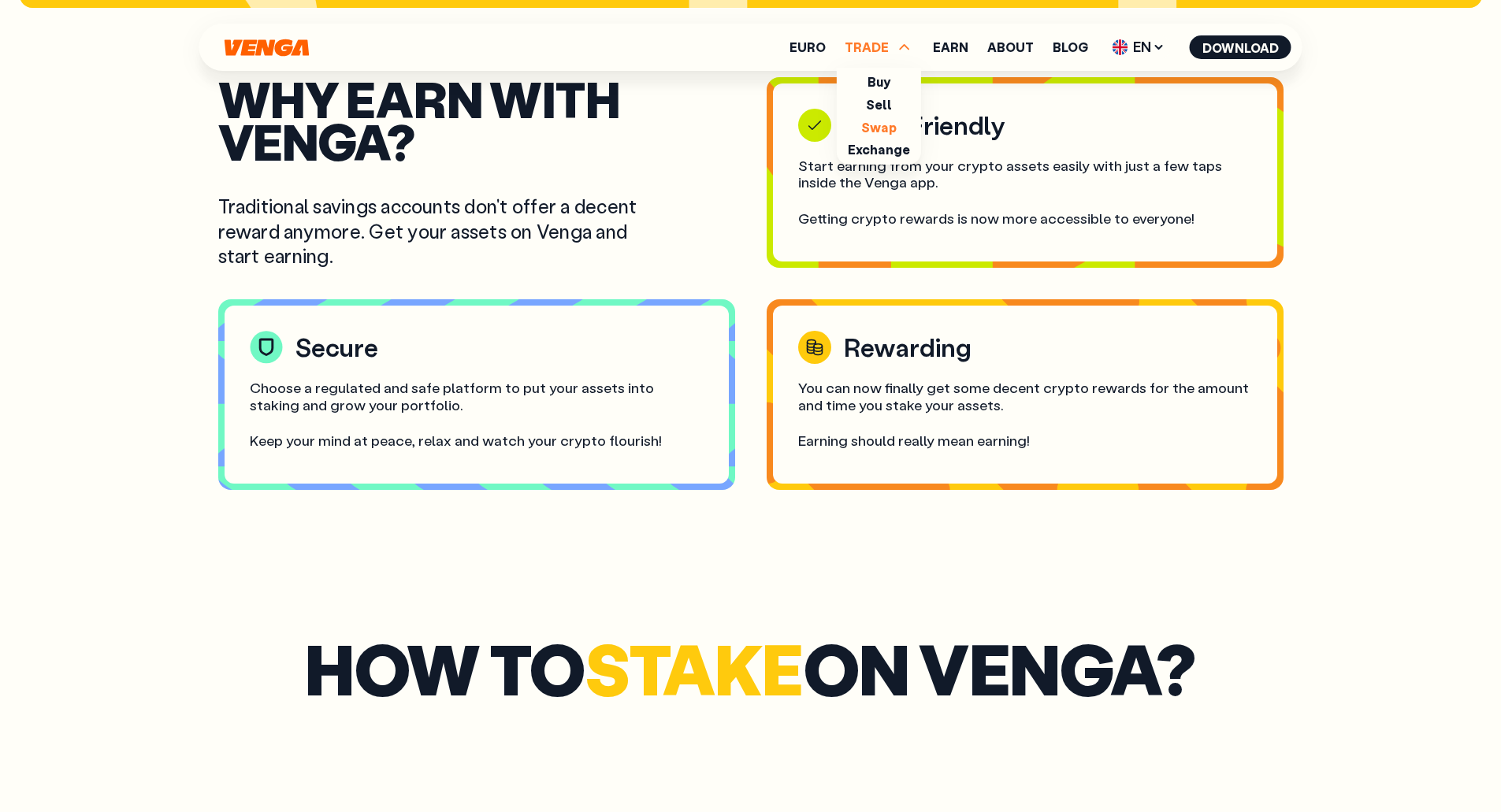
click at [881, 129] on link "Swap" at bounding box center [879, 127] width 35 height 17
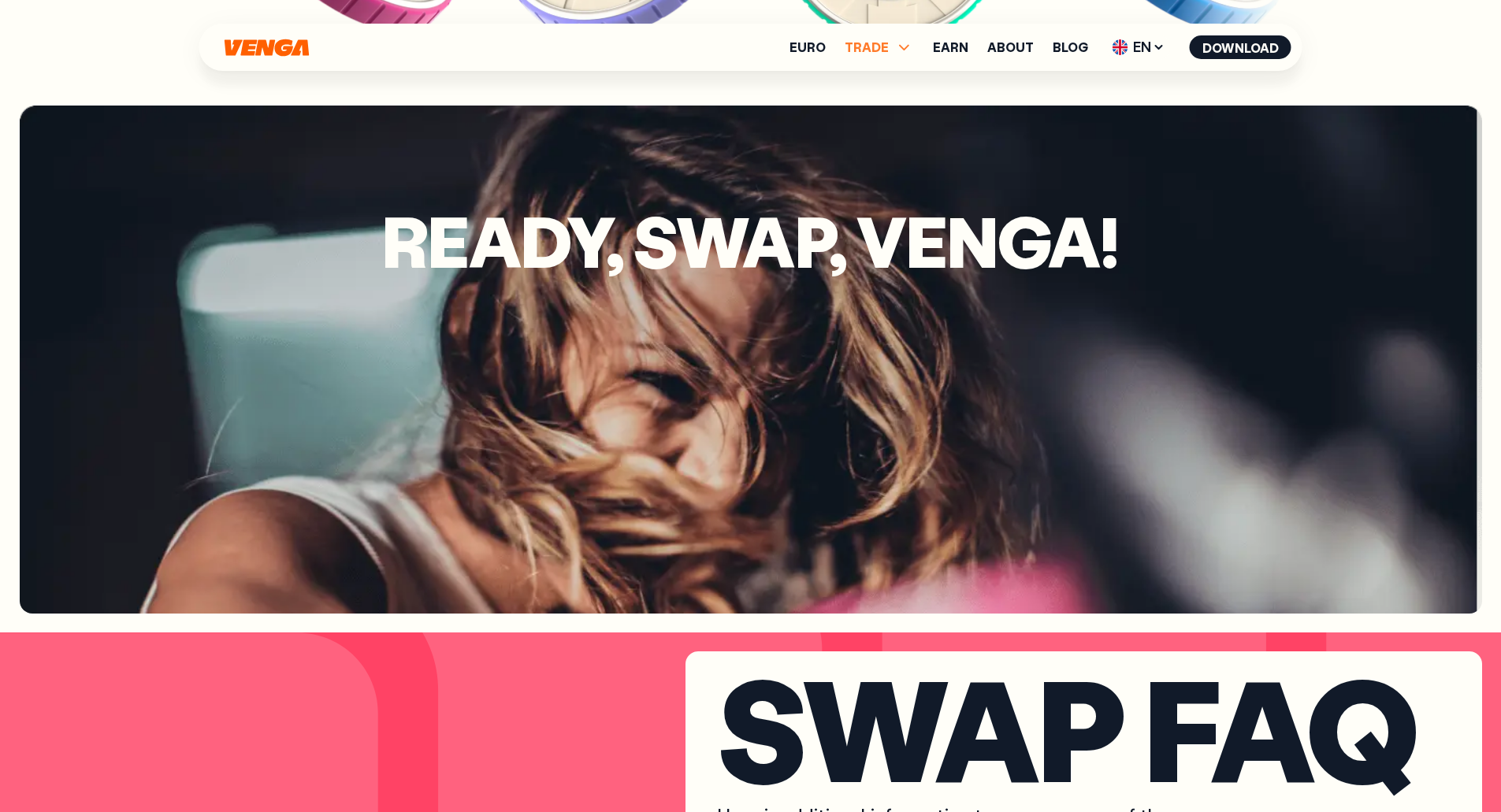
click at [860, 44] on span "TRADE" at bounding box center [867, 47] width 45 height 13
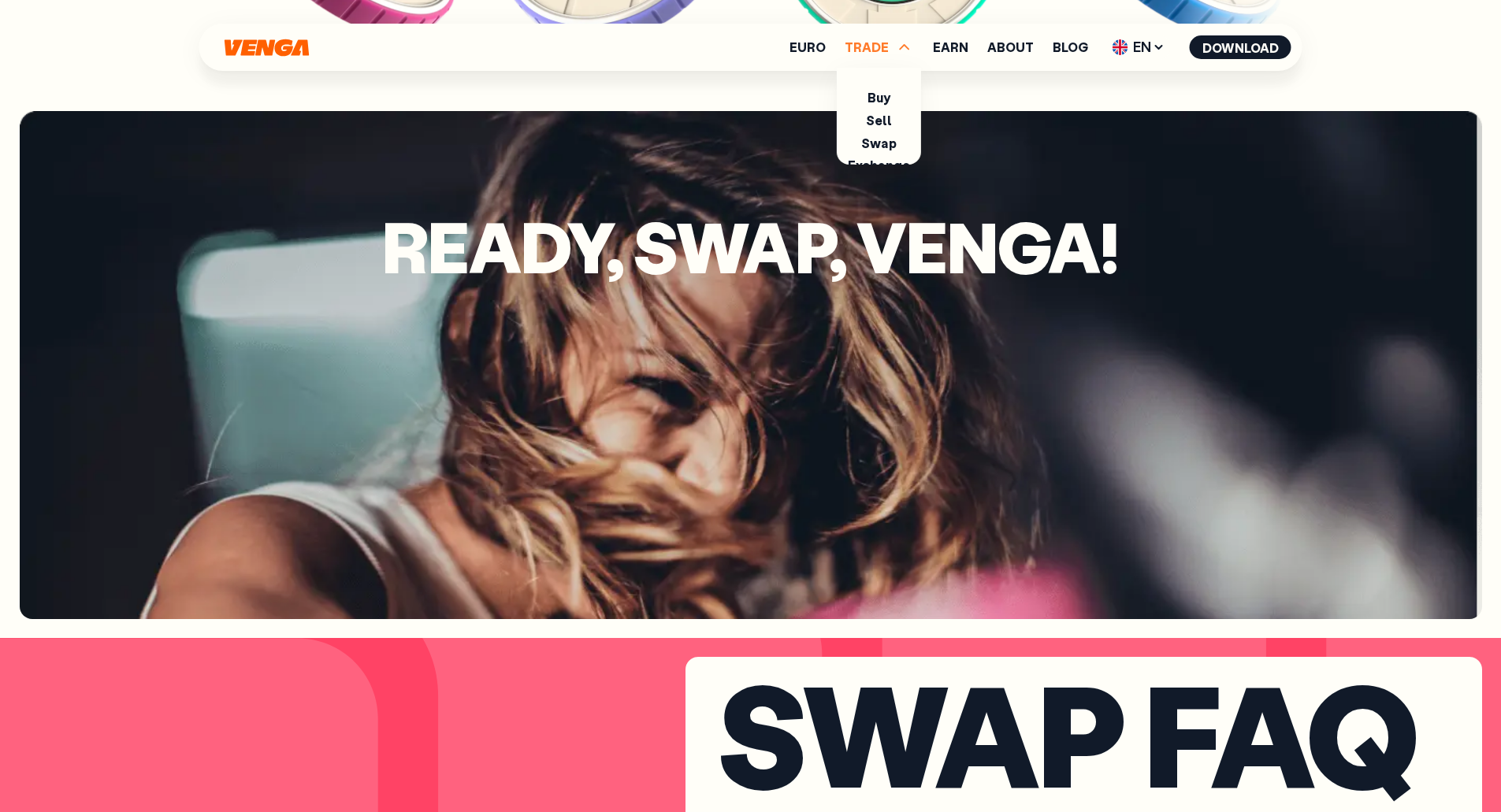
scroll to position [3744, 0]
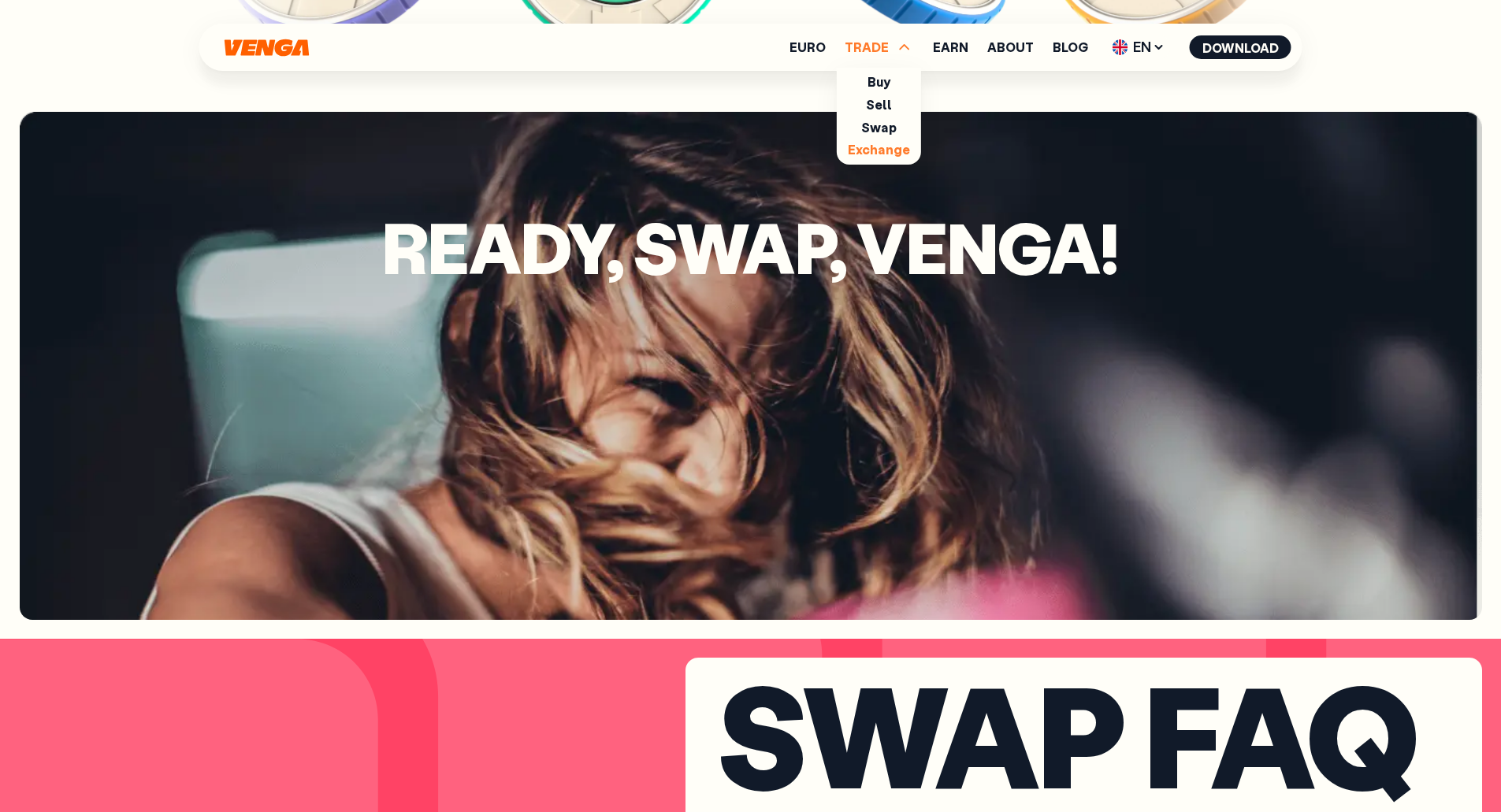
click at [876, 153] on link "Exchange" at bounding box center [878, 149] width 62 height 17
